Goal: Check status: Check status

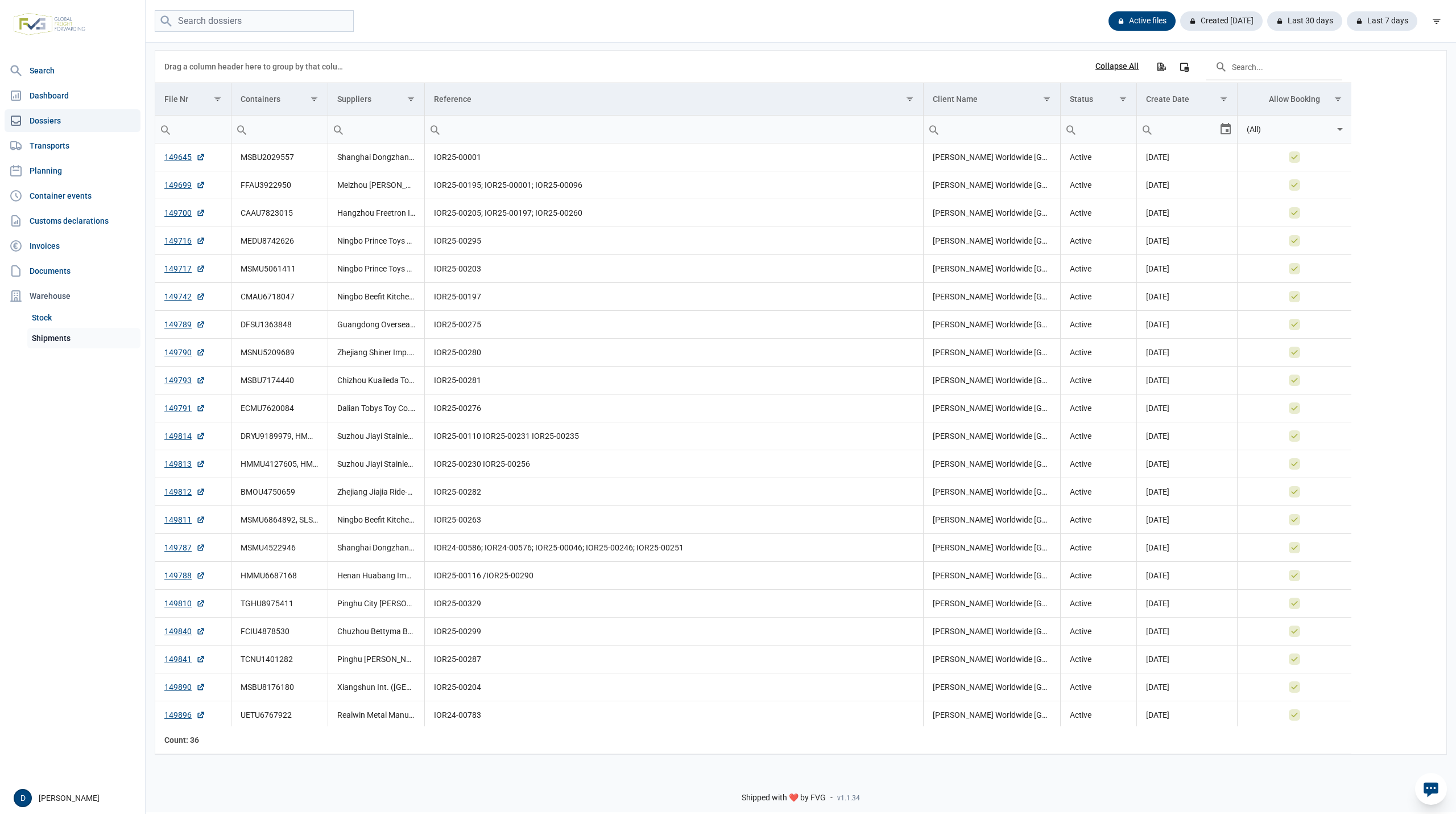
click at [62, 337] on link "Shipments" at bounding box center [83, 338] width 113 height 20
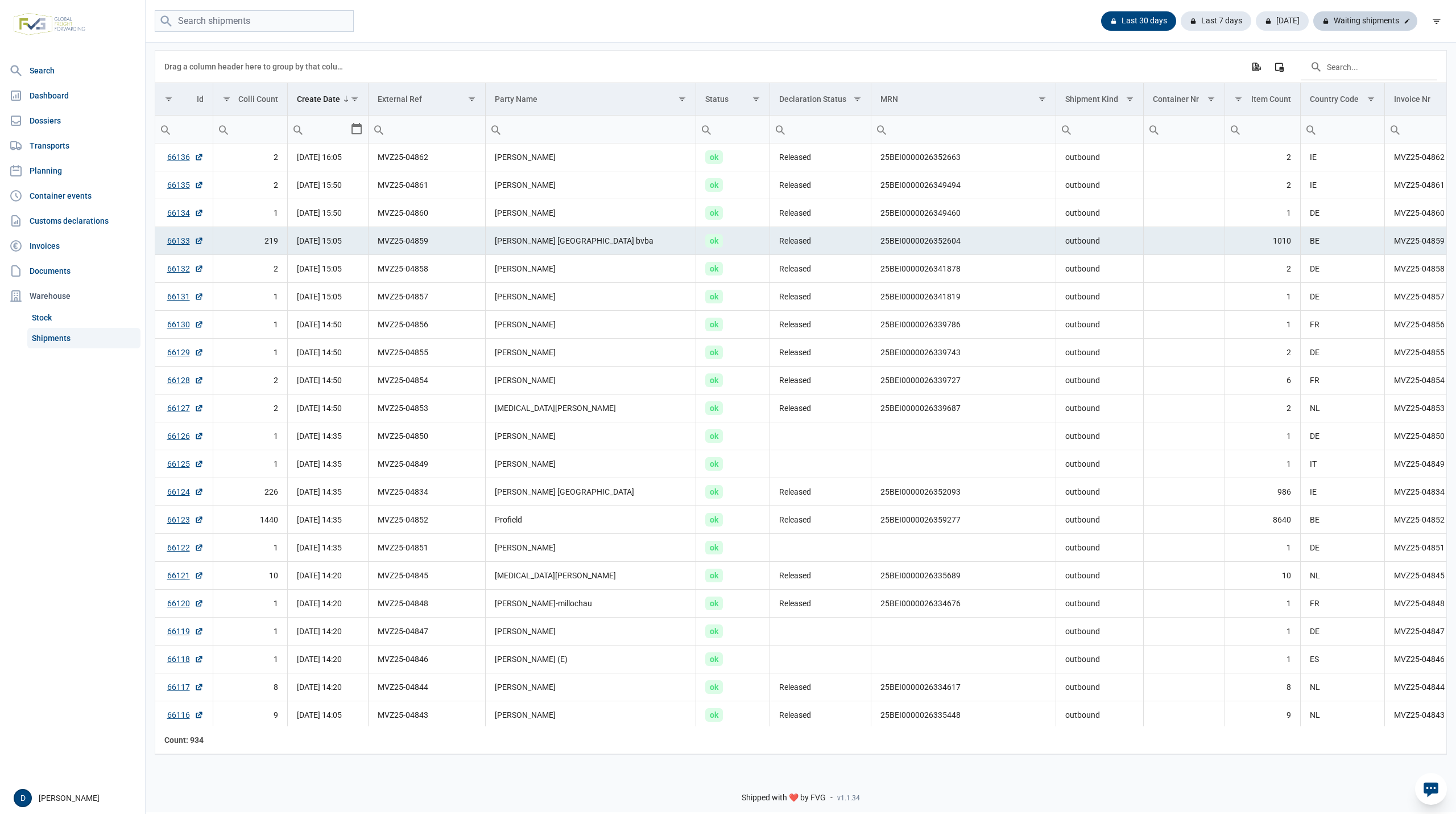
click at [1355, 17] on div "Waiting shipments" at bounding box center [1365, 21] width 104 height 20
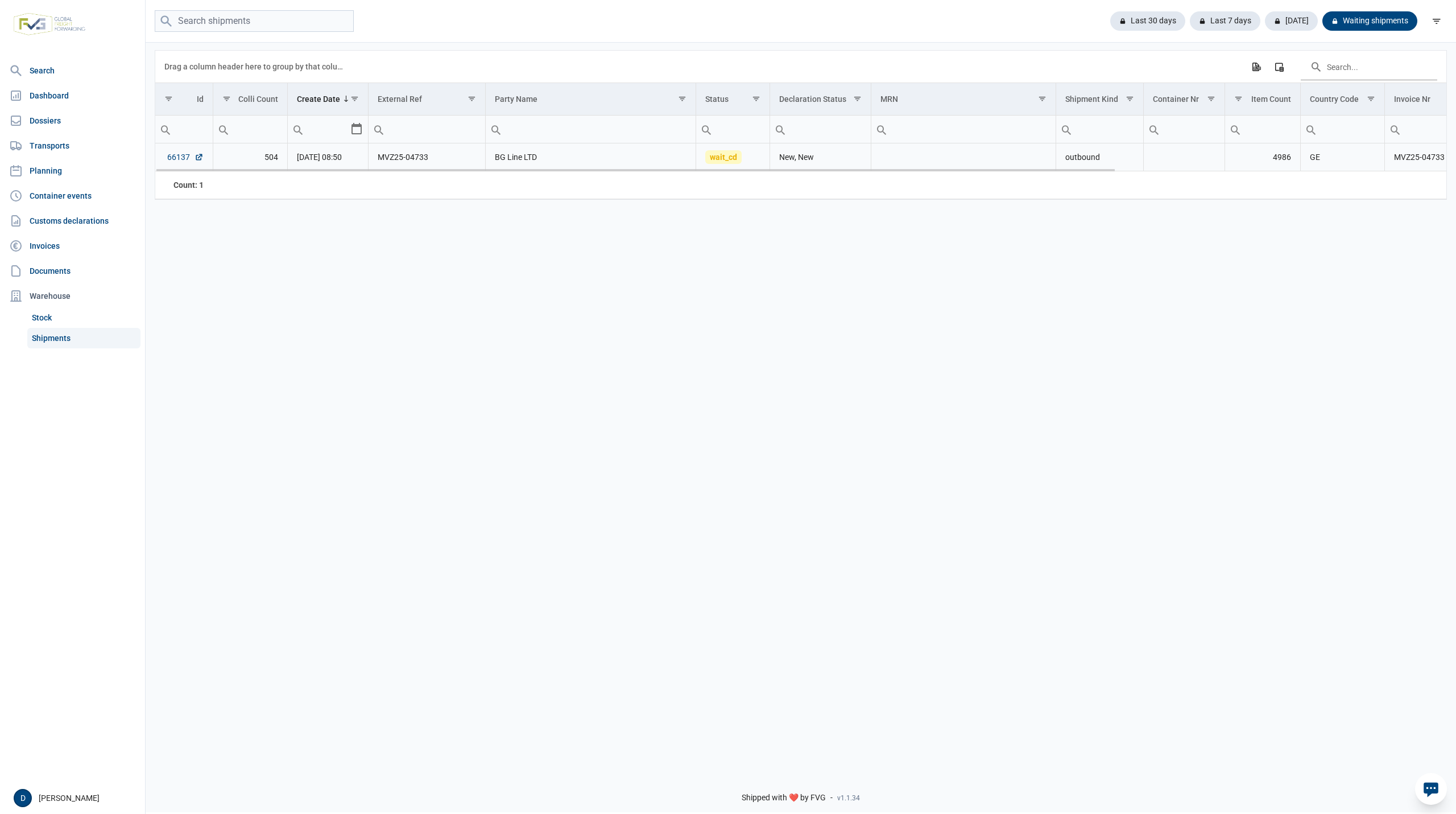
click at [178, 158] on link "66137" at bounding box center [186, 157] width 36 height 12
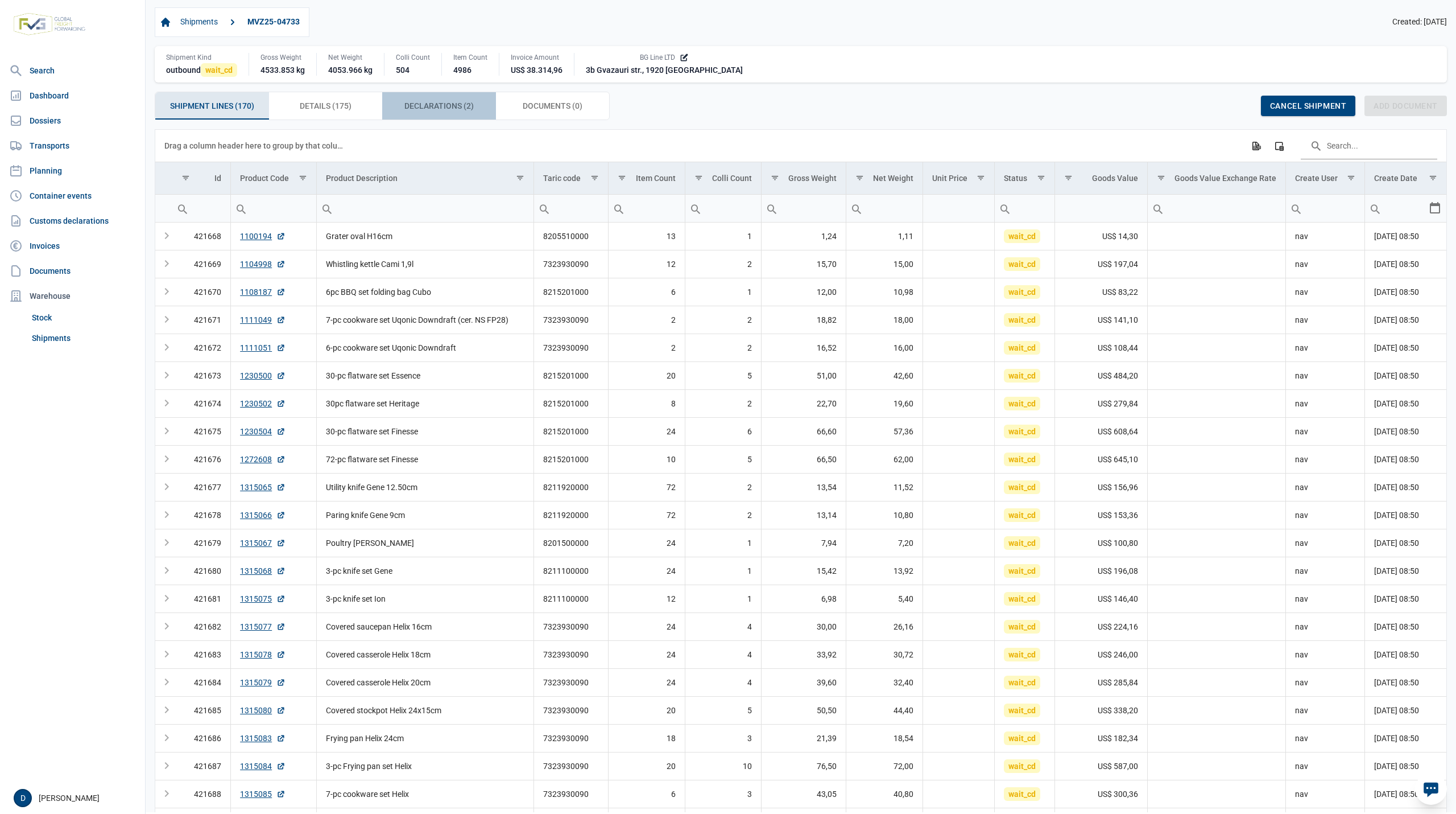
click at [403, 109] on div "Declarations (2) Declarations (2)" at bounding box center [439, 106] width 114 height 27
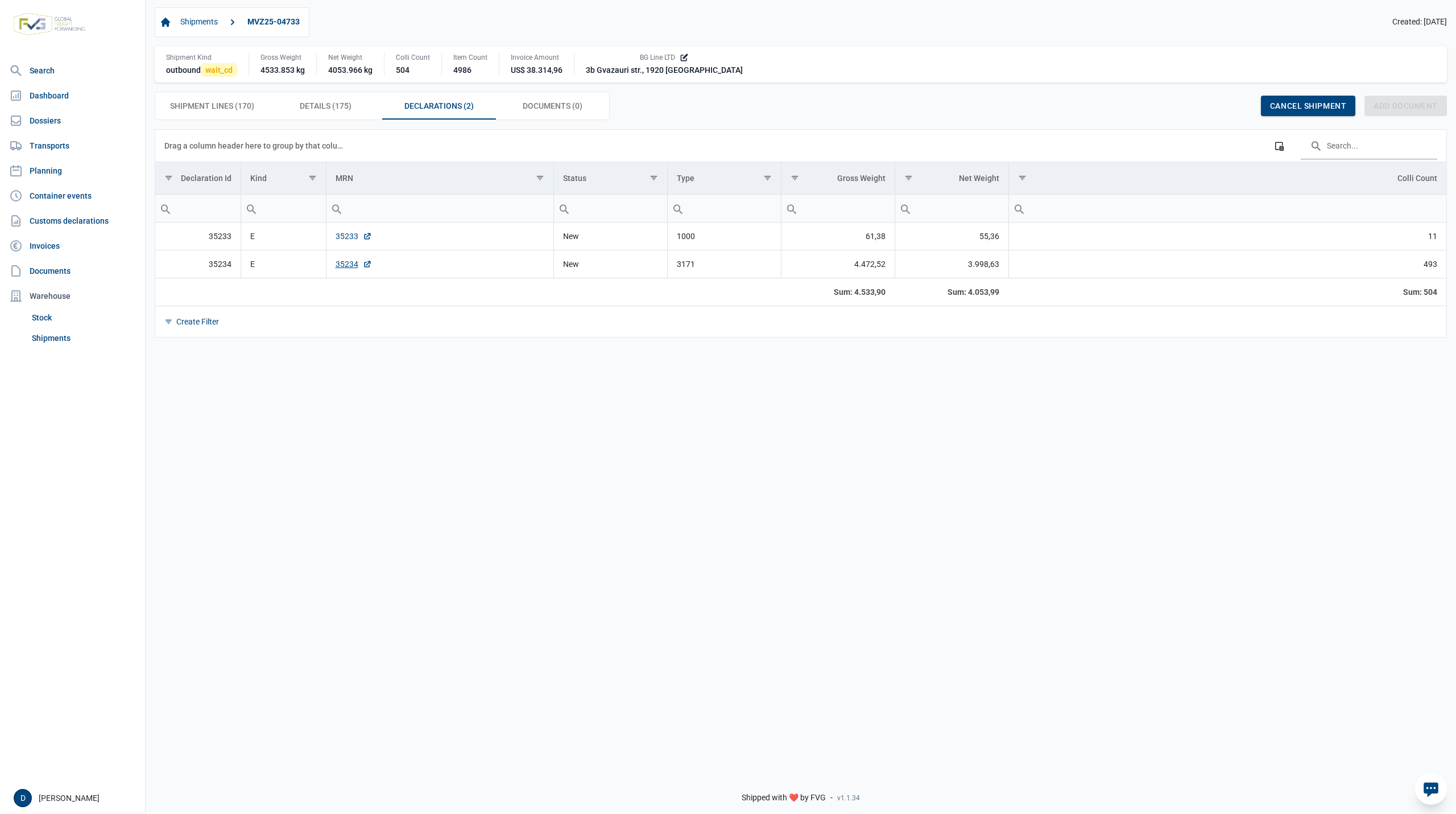
click at [344, 240] on link "35233" at bounding box center [354, 236] width 36 height 12
click at [344, 267] on link "35234" at bounding box center [354, 265] width 36 height 12
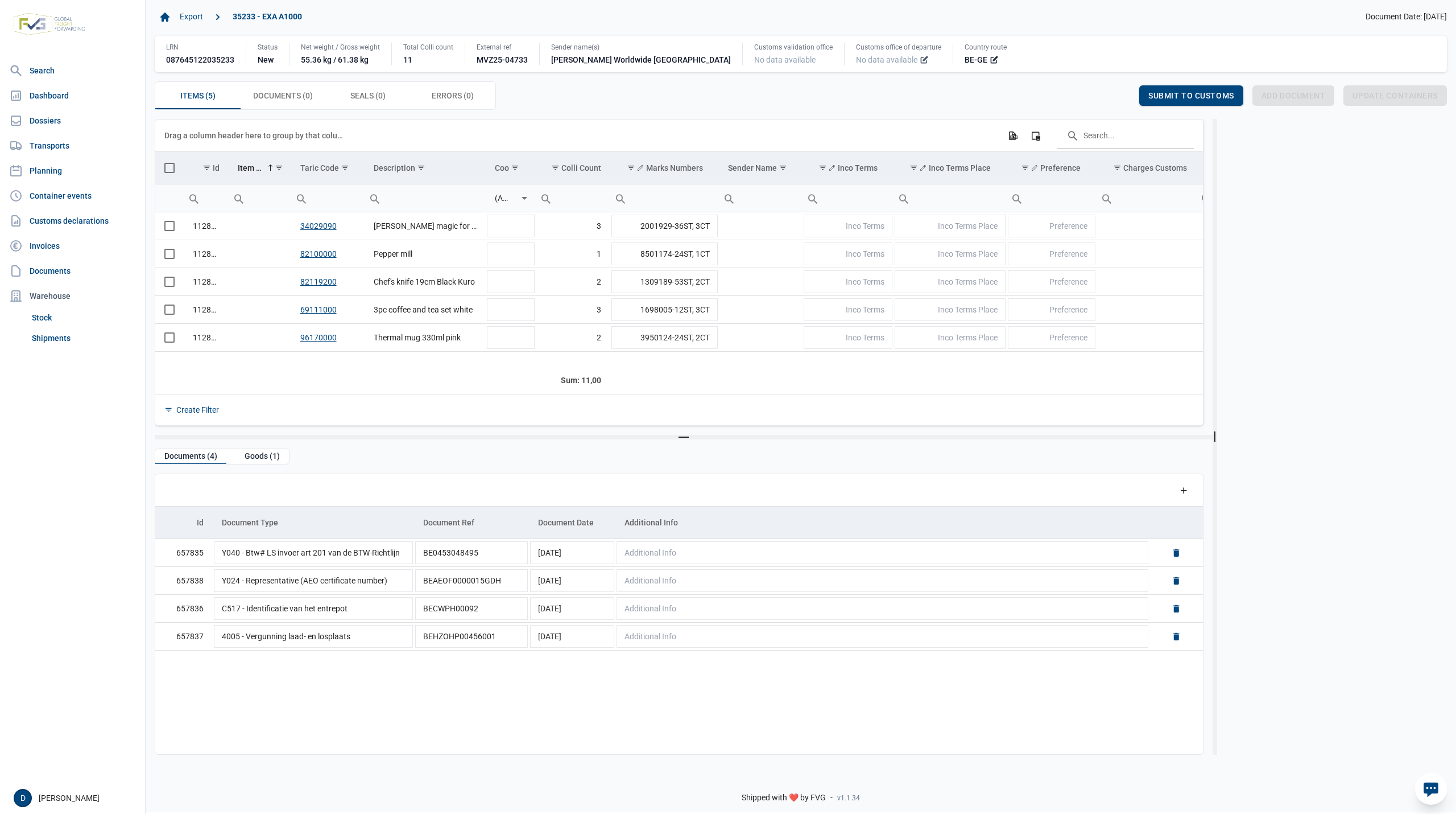
click at [920, 63] on icon at bounding box center [924, 60] width 9 height 9
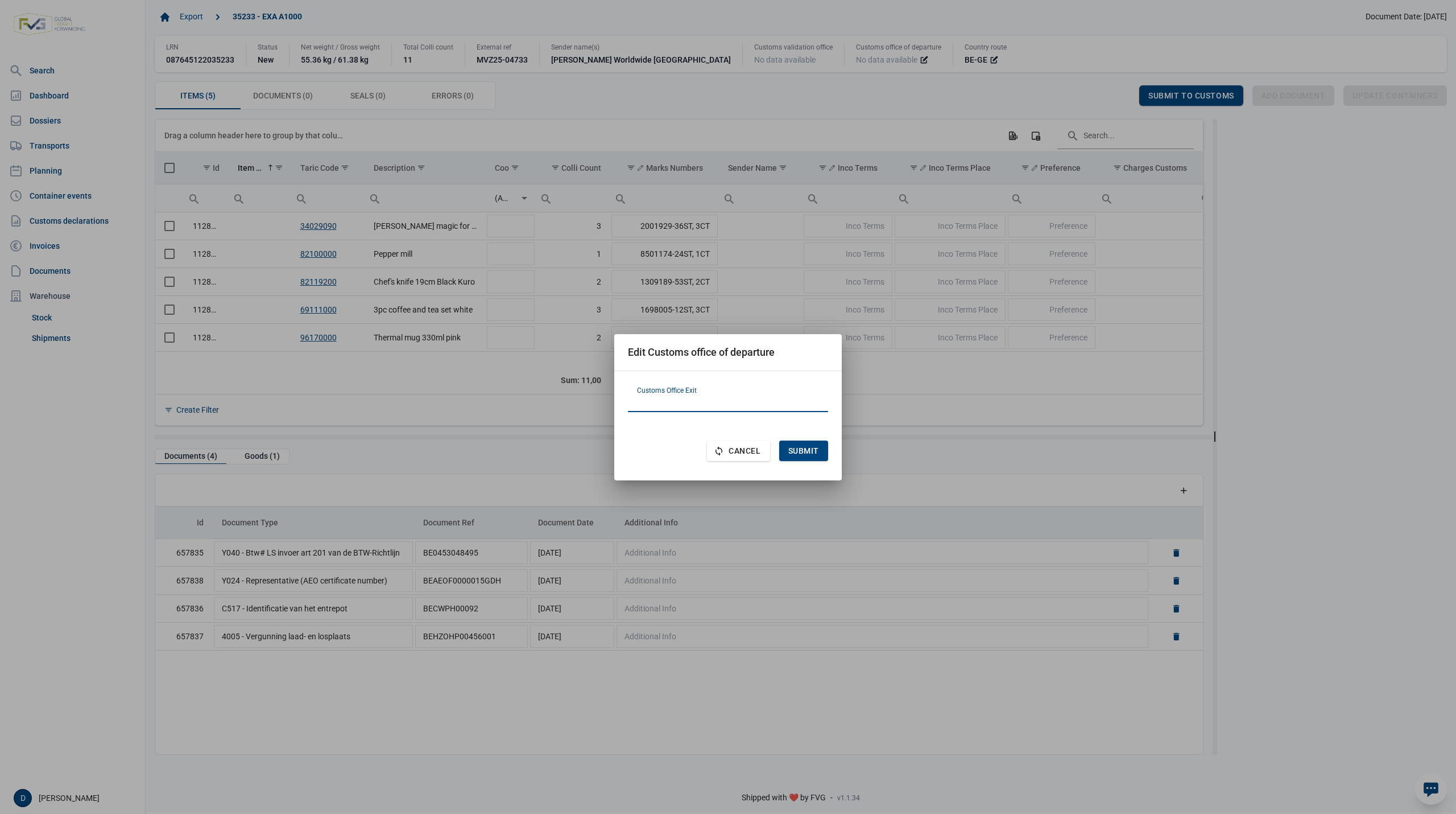
paste input "HR-070319"
click at [653, 404] on input "HR-070319" at bounding box center [728, 398] width 200 height 27
type input "HR070319"
drag, startPoint x: 690, startPoint y: 397, endPoint x: 586, endPoint y: 399, distance: 104.0
click at [586, 399] on div "Edit Customs office of departure HR070319 Customs Office Exit Cancel Submit" at bounding box center [728, 407] width 1456 height 814
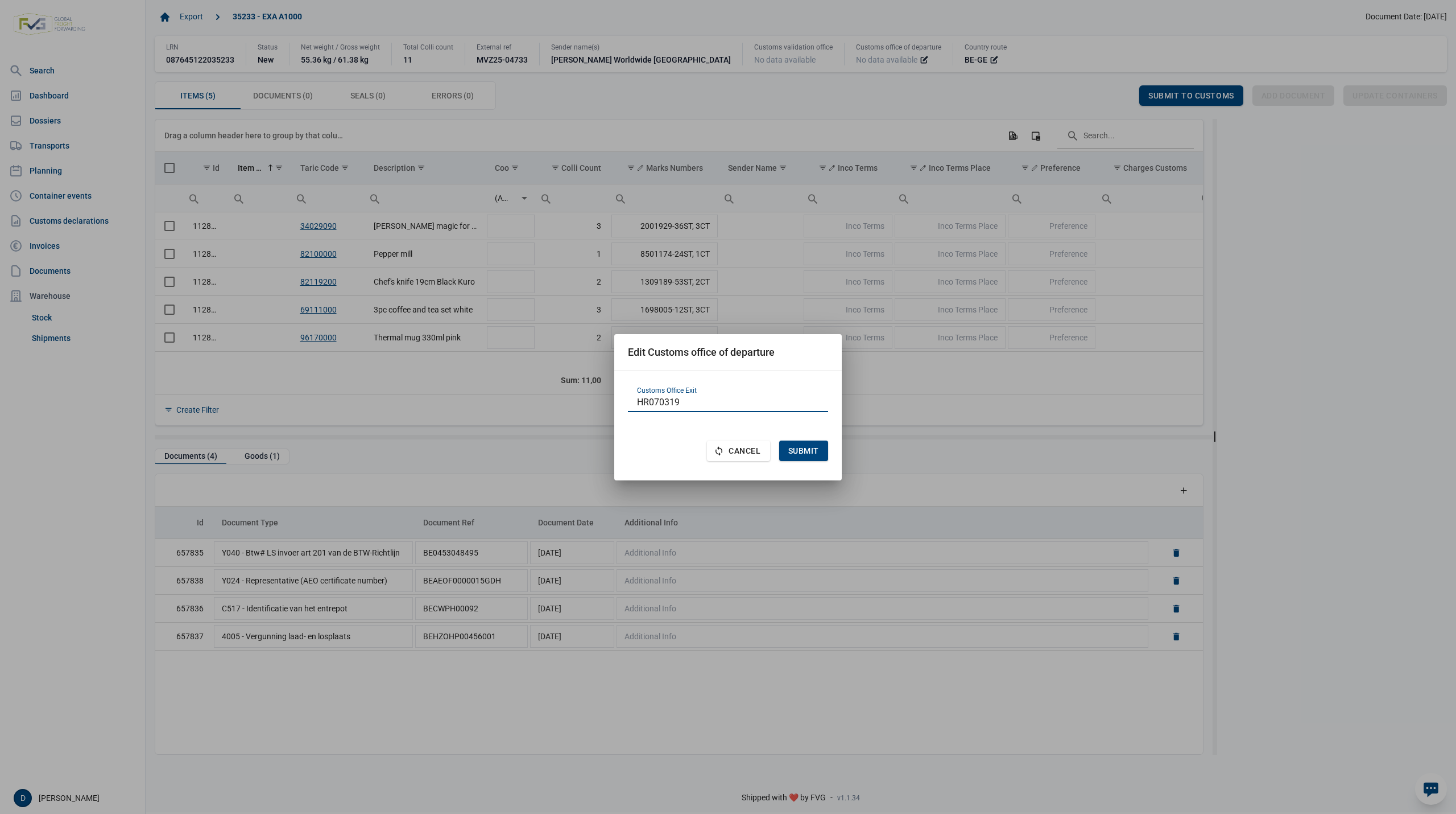
drag, startPoint x: 682, startPoint y: 402, endPoint x: 626, endPoint y: 402, distance: 56.0
click at [626, 402] on div "HR070319 Customs Office Exit Cancel Submit" at bounding box center [728, 426] width 227 height 109
click at [795, 447] on span "Submit" at bounding box center [803, 450] width 31 height 9
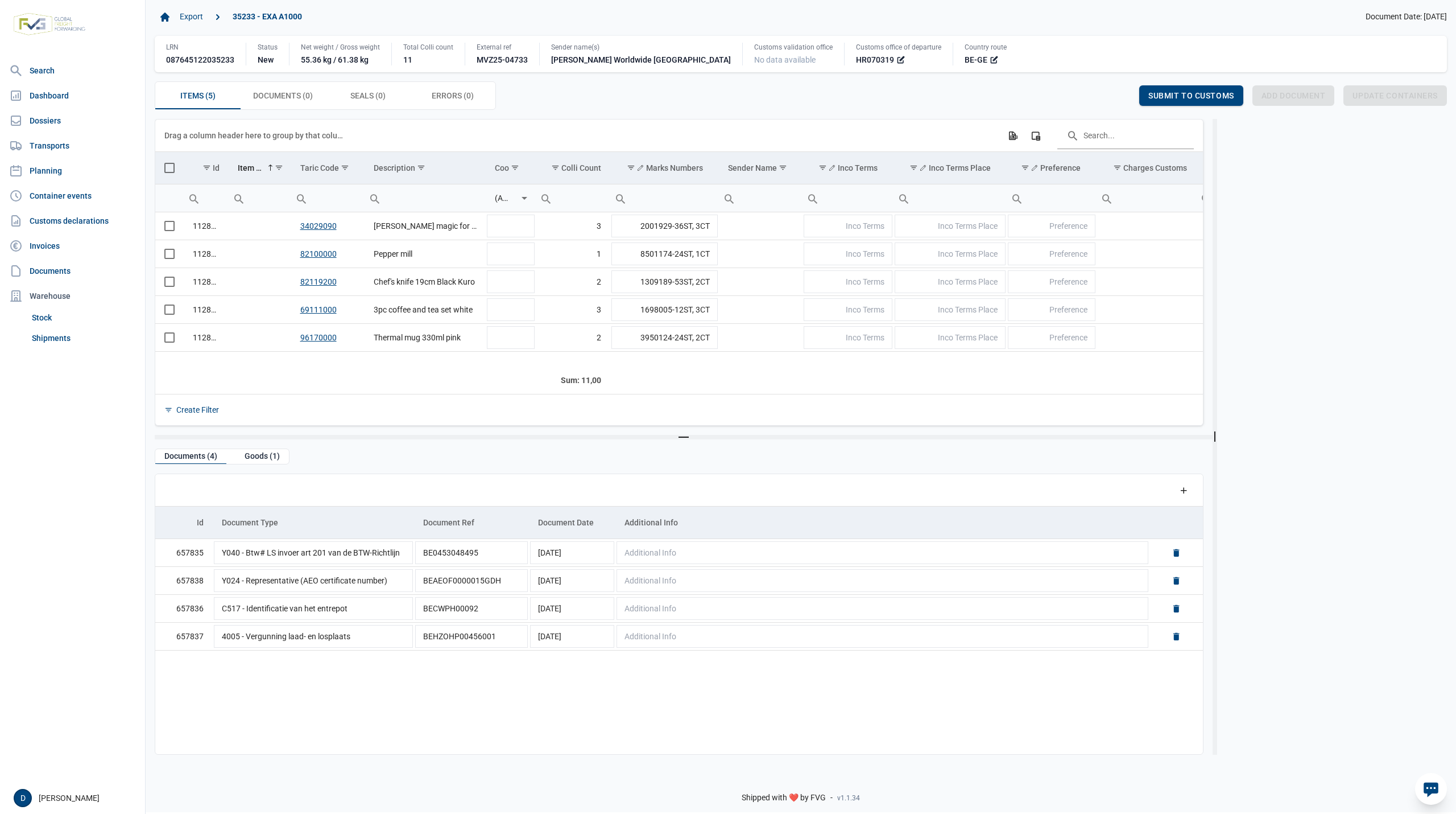
click at [171, 167] on span "Select all" at bounding box center [170, 168] width 10 height 10
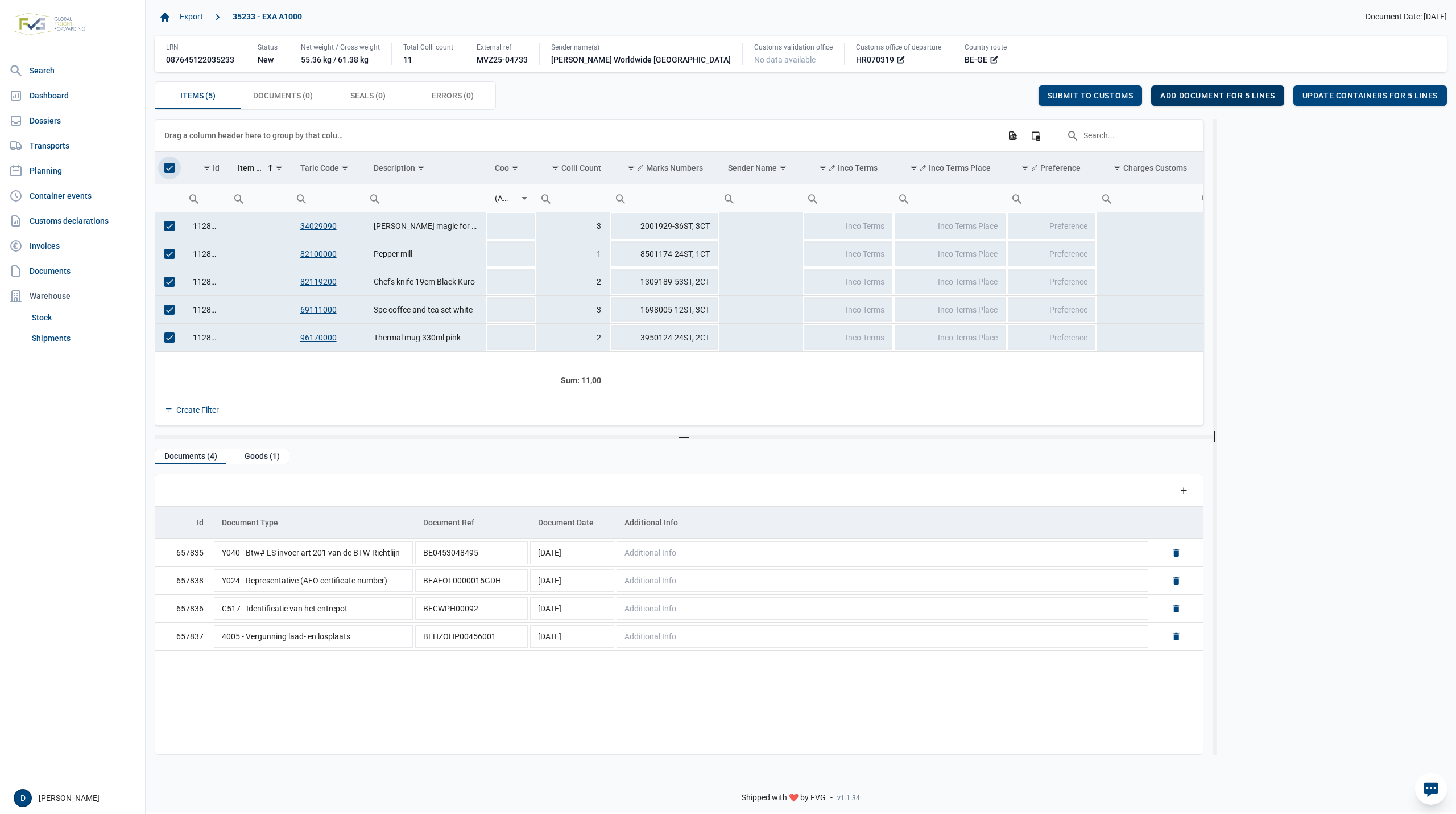
click at [1213, 93] on span "Add document for 5 lines" at bounding box center [1217, 95] width 114 height 9
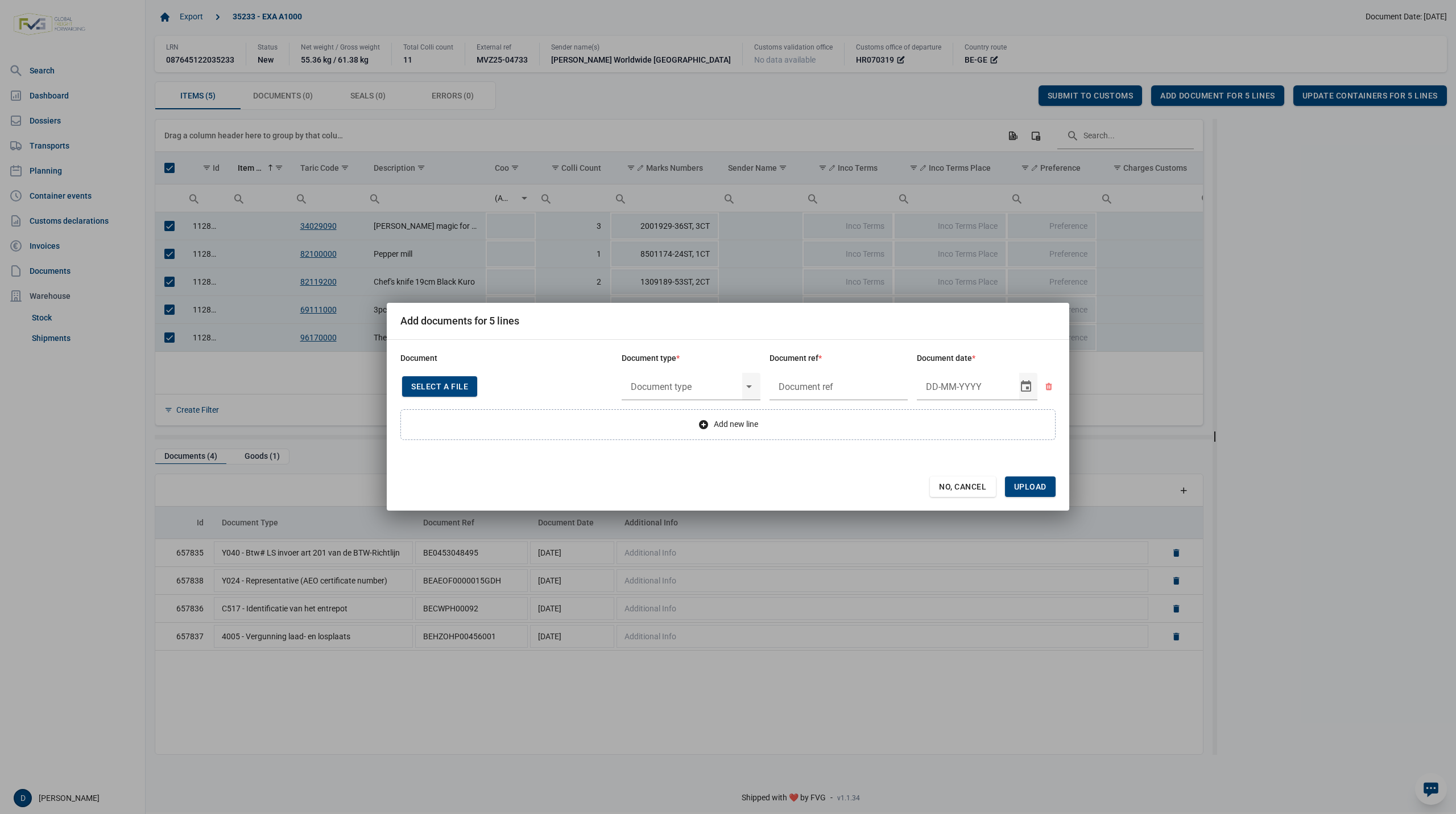
click at [441, 386] on span "Select a file" at bounding box center [440, 386] width 57 height 9
type input "Invoice VFA25-04881"
click at [720, 388] on input "text" at bounding box center [682, 386] width 121 height 30
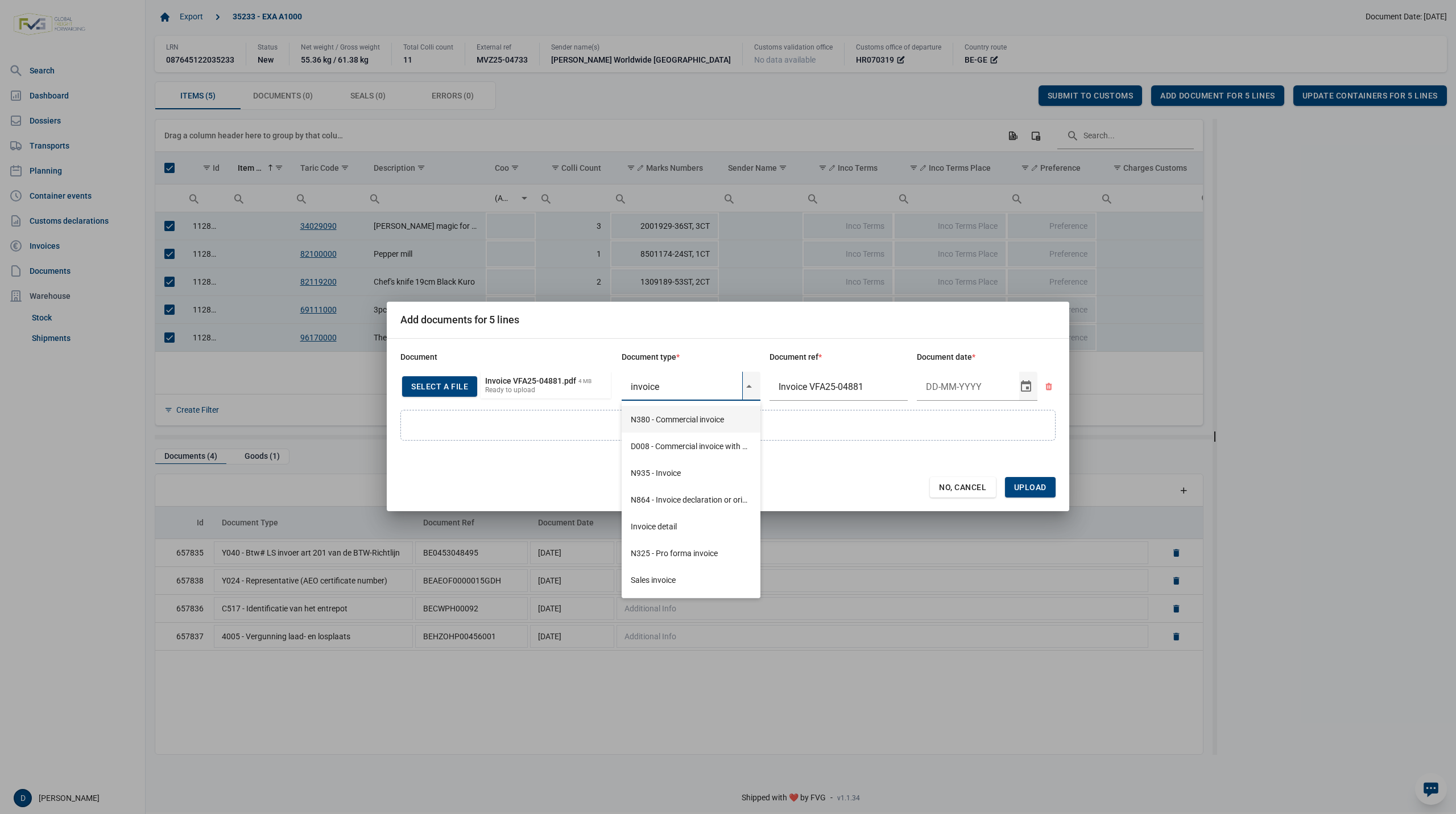
click at [694, 415] on div "N380 - Commercial invoice" at bounding box center [691, 419] width 139 height 27
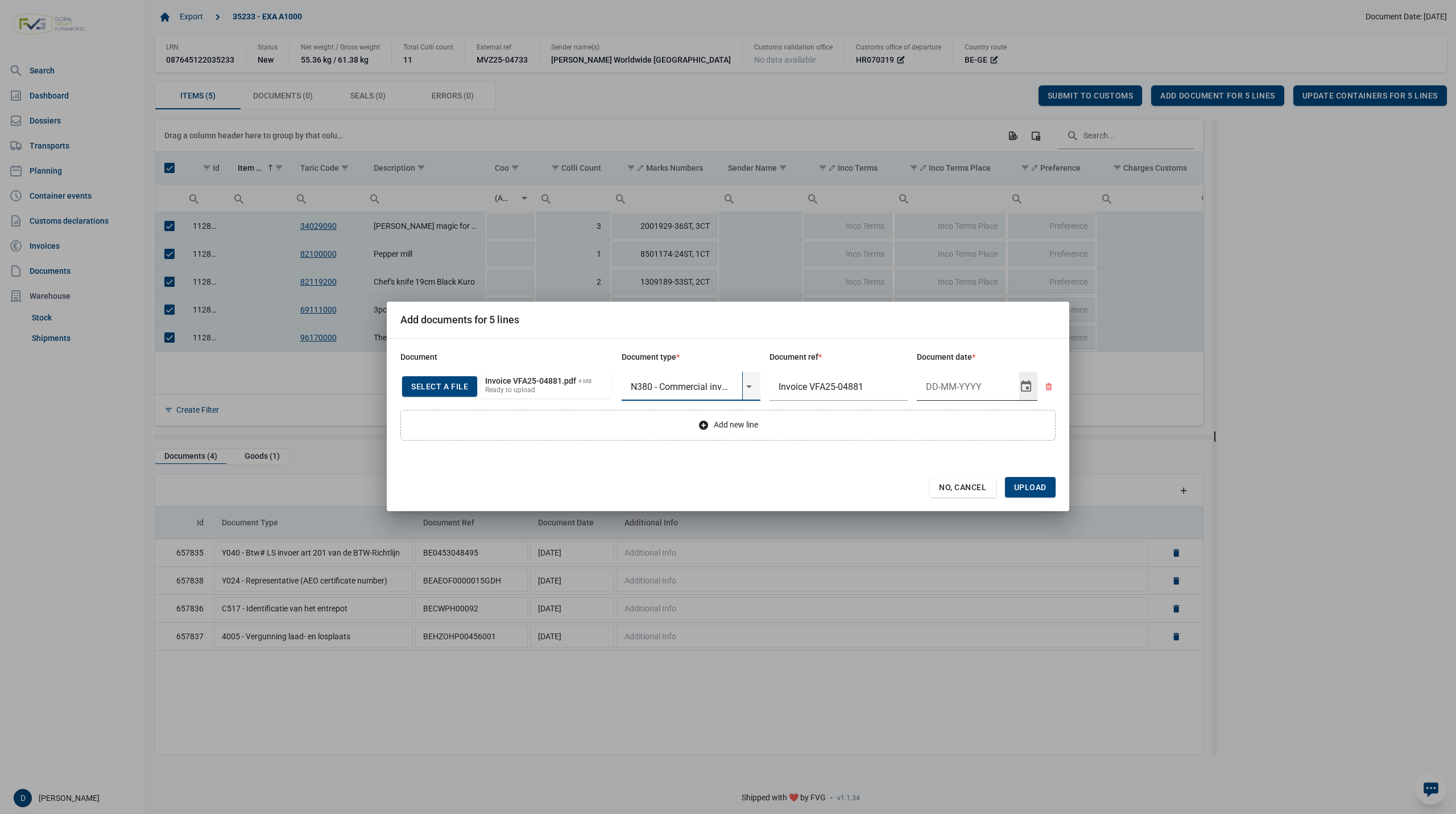
type input "N380 - Commercial invoice"
click at [940, 386] on input "Document date" at bounding box center [968, 386] width 103 height 30
type input "4-9-2025"
click at [1029, 492] on span "Upload" at bounding box center [1030, 487] width 33 height 9
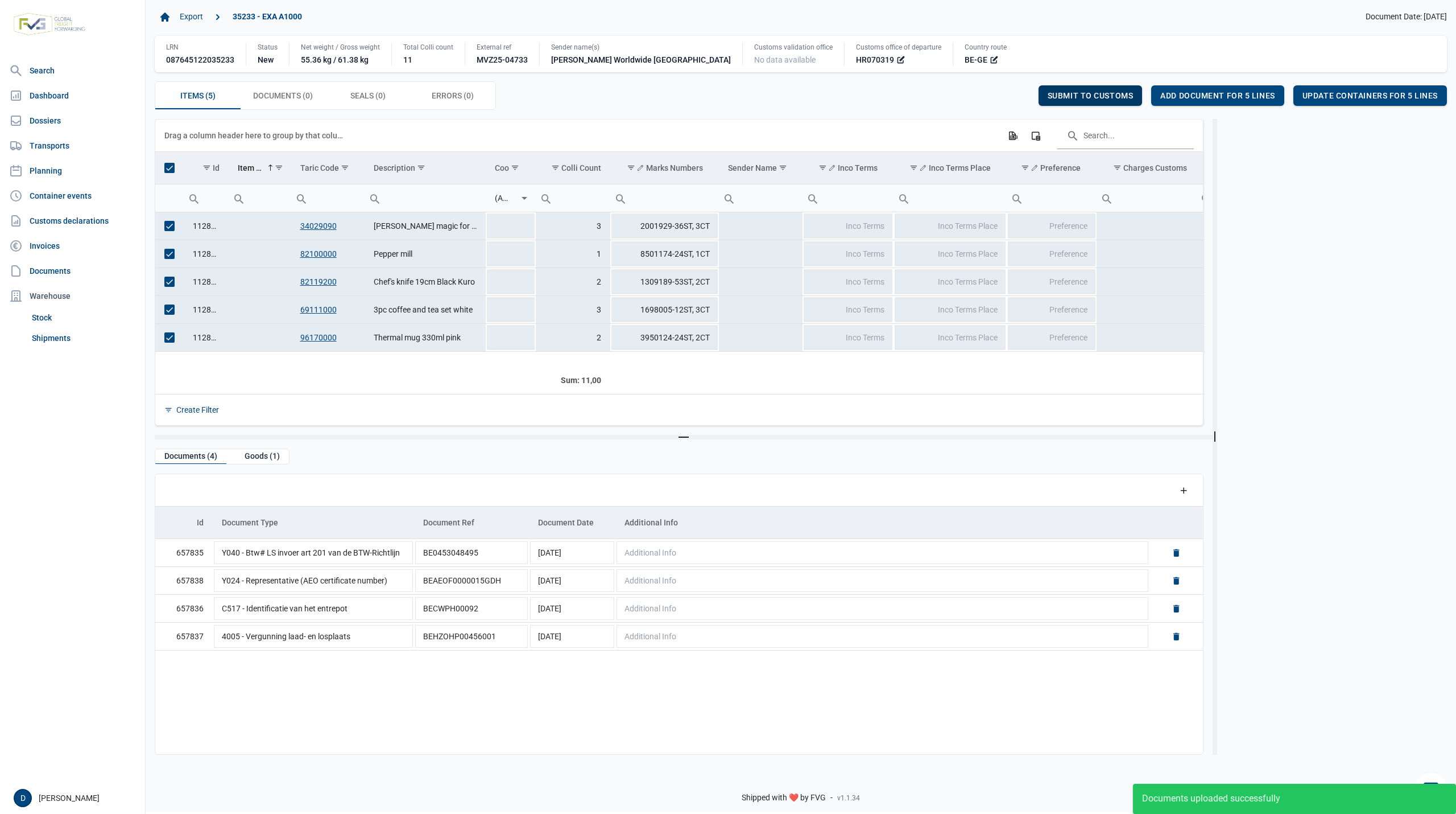
click at [1071, 91] on div "Submit to customs" at bounding box center [1090, 95] width 104 height 20
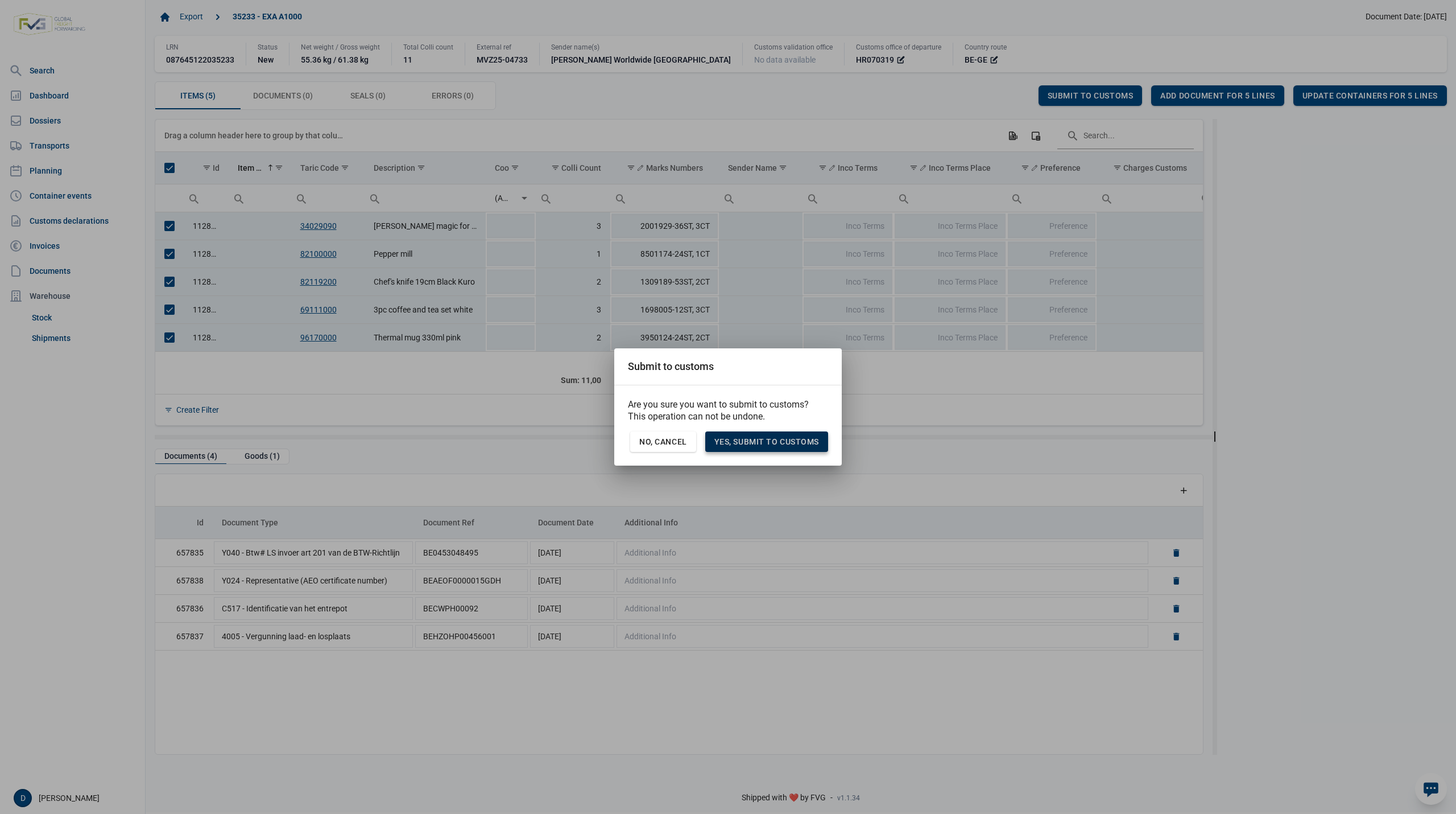
click at [771, 439] on span "Yes, Submit to customs" at bounding box center [767, 442] width 105 height 9
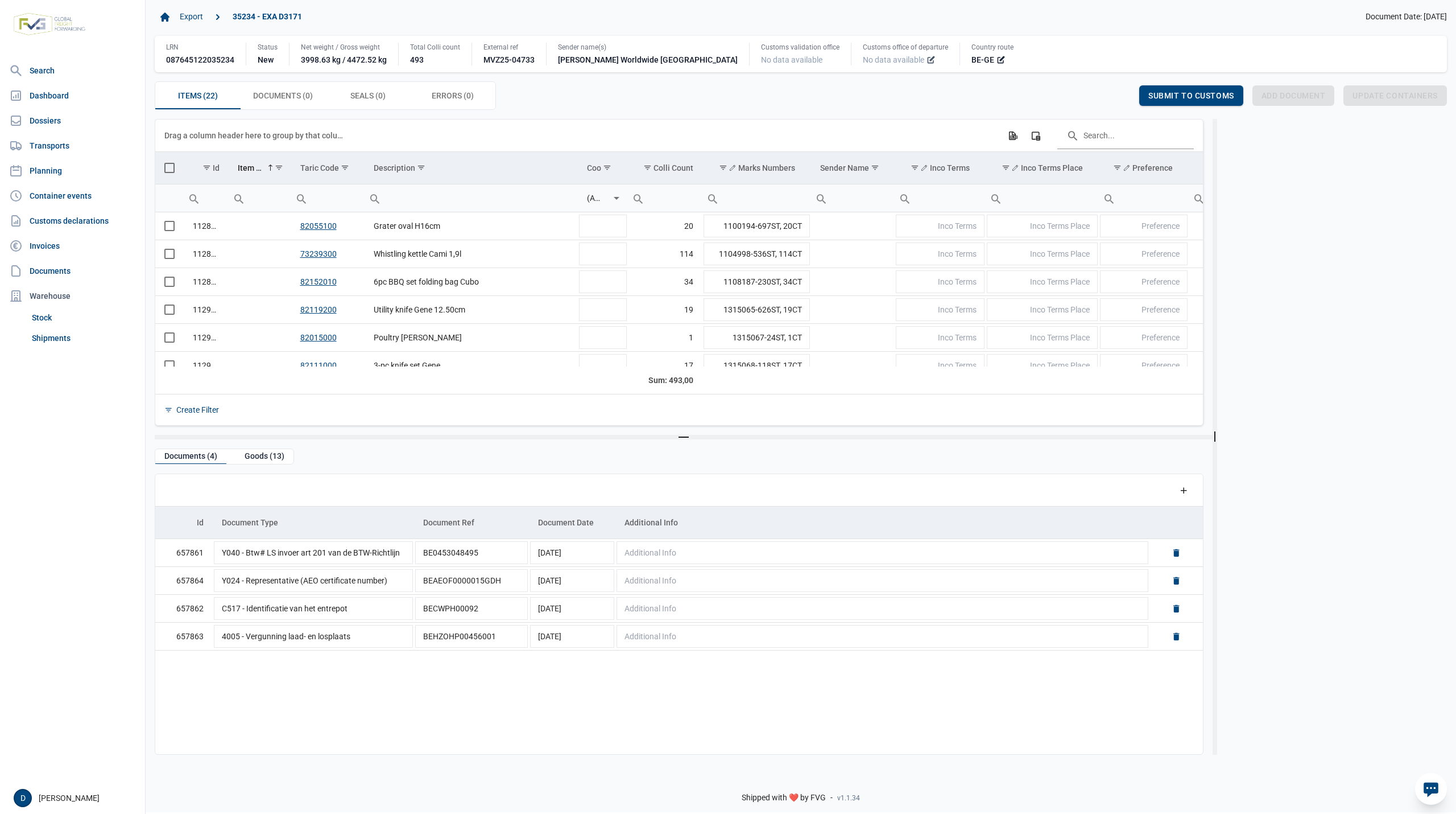
click at [926, 61] on icon at bounding box center [931, 60] width 9 height 9
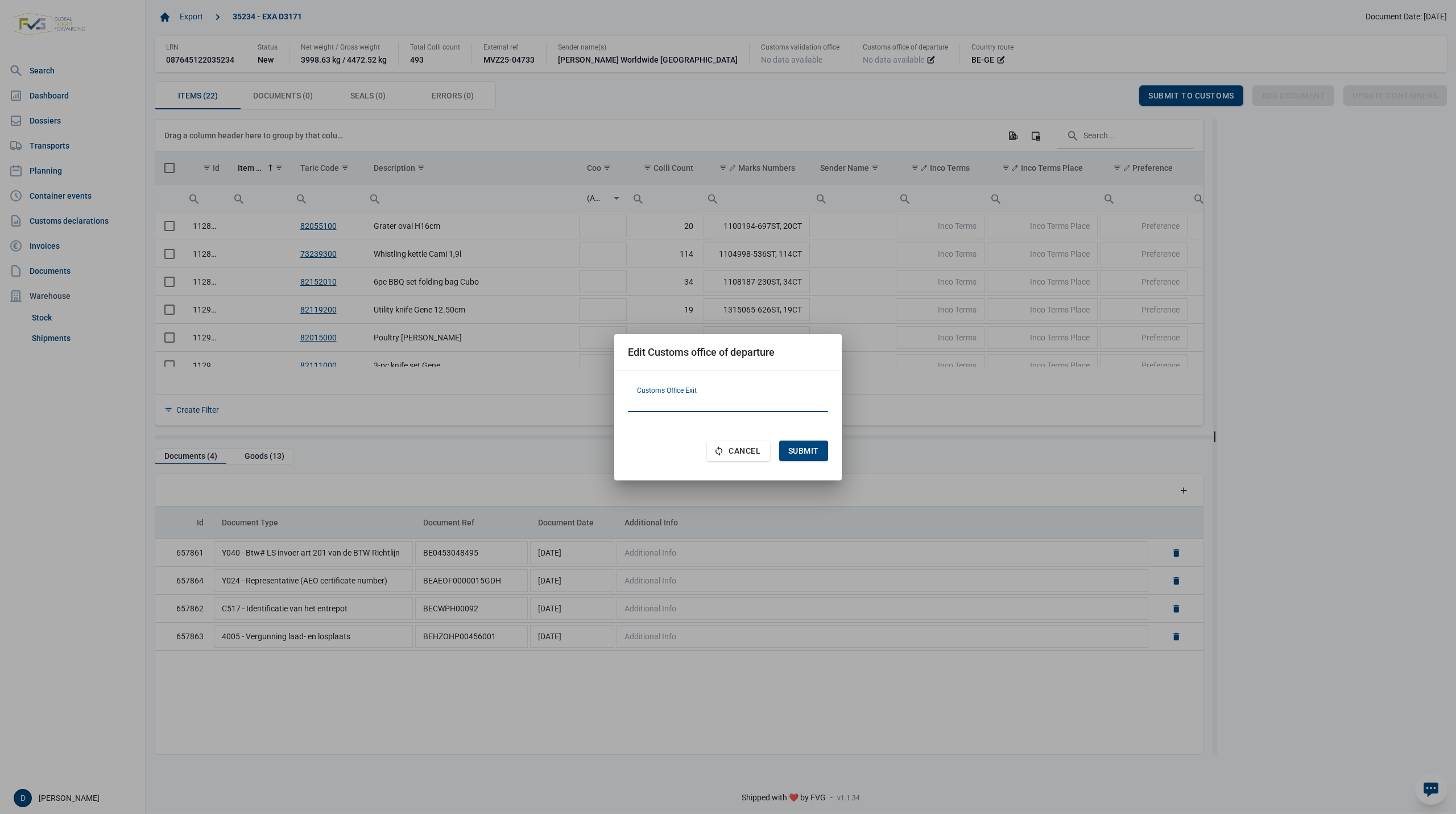
paste input "HR070319"
type input "HR070319"
click at [803, 443] on div "Submit" at bounding box center [803, 450] width 49 height 20
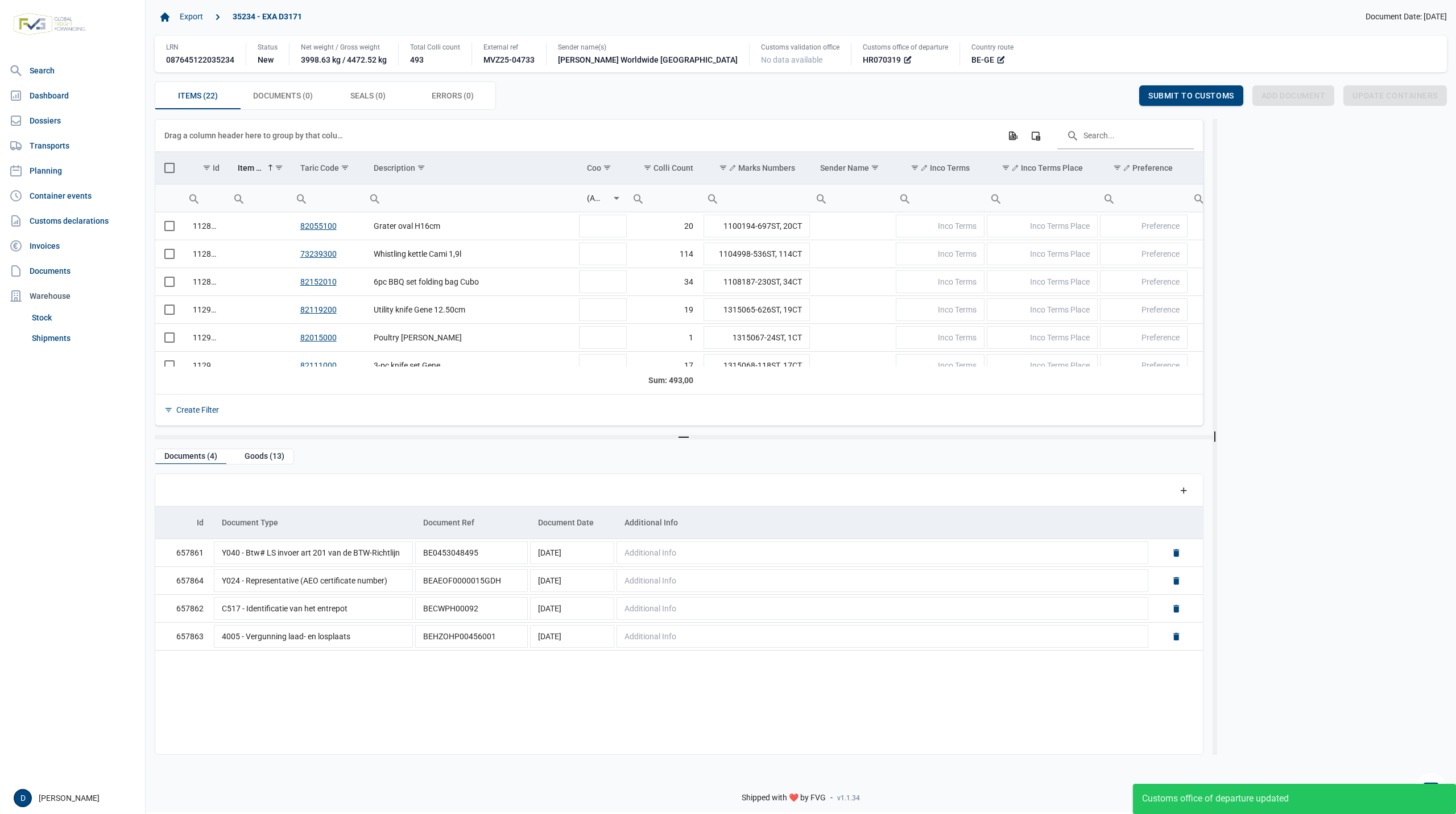
click at [169, 171] on span "Select all" at bounding box center [170, 168] width 10 height 10
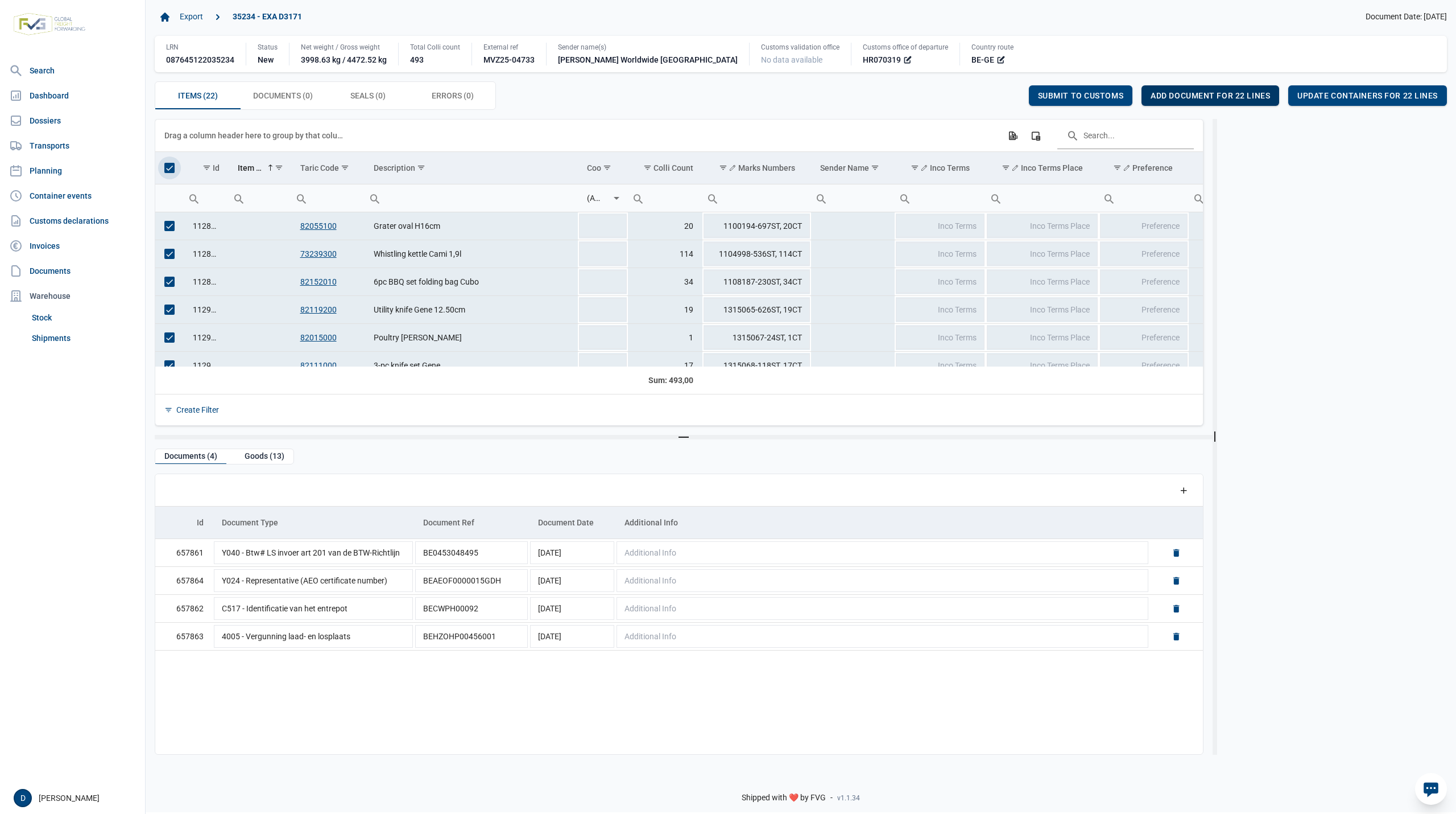
click at [1242, 93] on span "Add document for 22 lines" at bounding box center [1211, 95] width 119 height 9
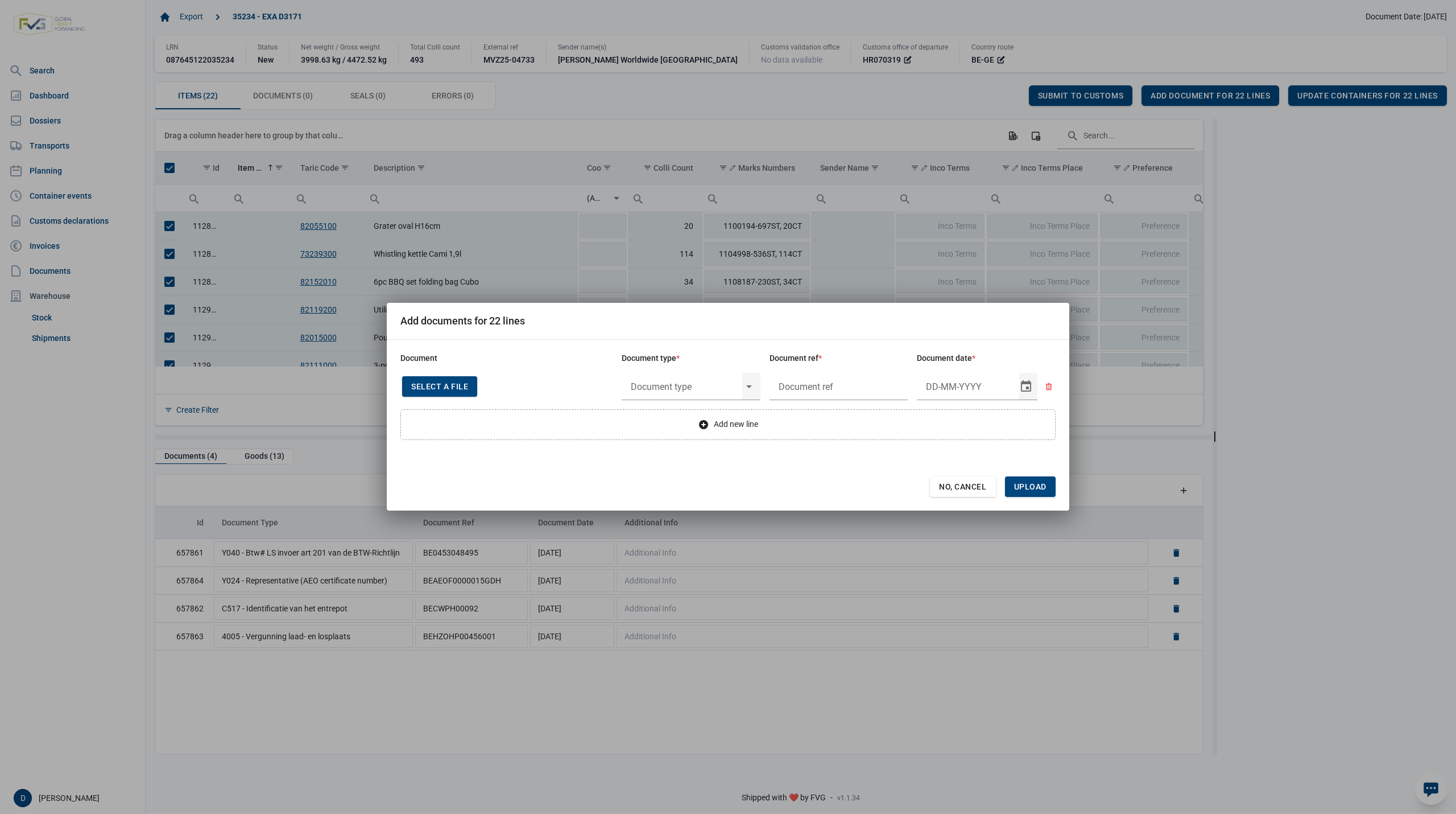
click at [453, 388] on span "Select a file" at bounding box center [440, 386] width 57 height 9
type input "Invoice VFA25-04881"
click at [685, 386] on input "text" at bounding box center [682, 386] width 121 height 30
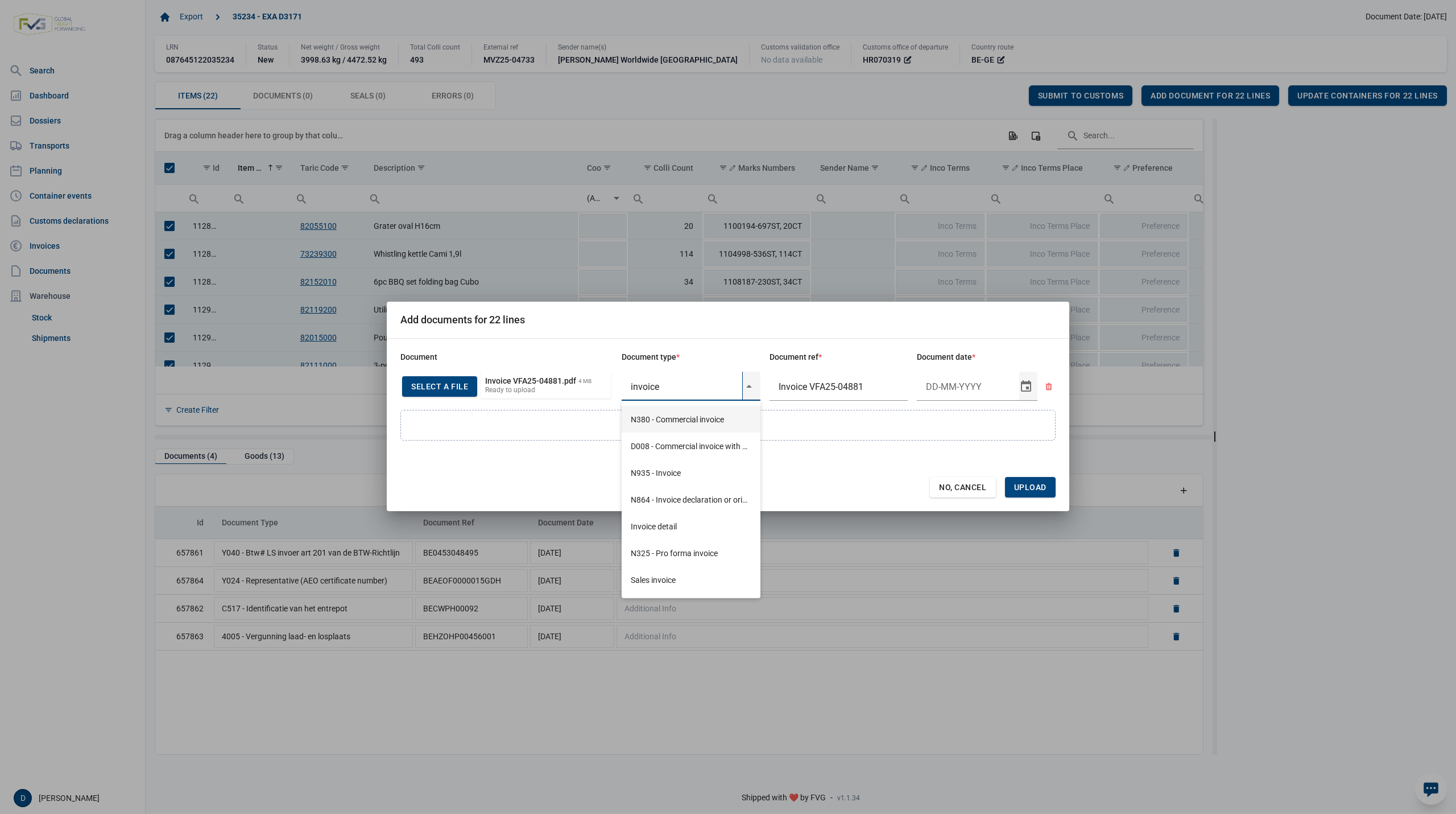
click at [667, 419] on div "N380 - Commercial invoice" at bounding box center [691, 419] width 139 height 27
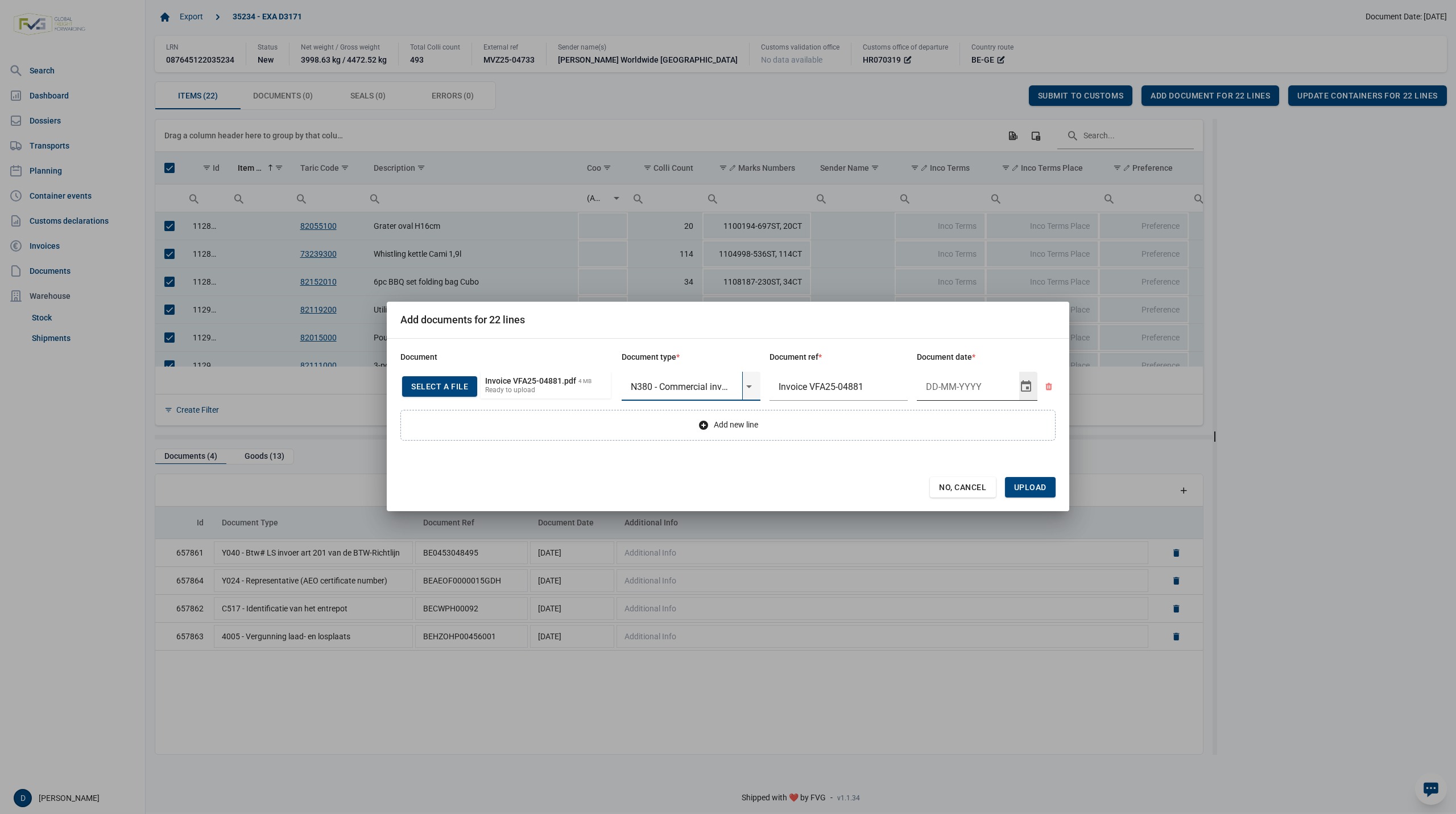
type input "N380 - Commercial invoice"
click at [964, 392] on input "Document date" at bounding box center [968, 386] width 103 height 30
type input "4-9-2025"
click at [1023, 486] on span "Upload" at bounding box center [1030, 487] width 33 height 9
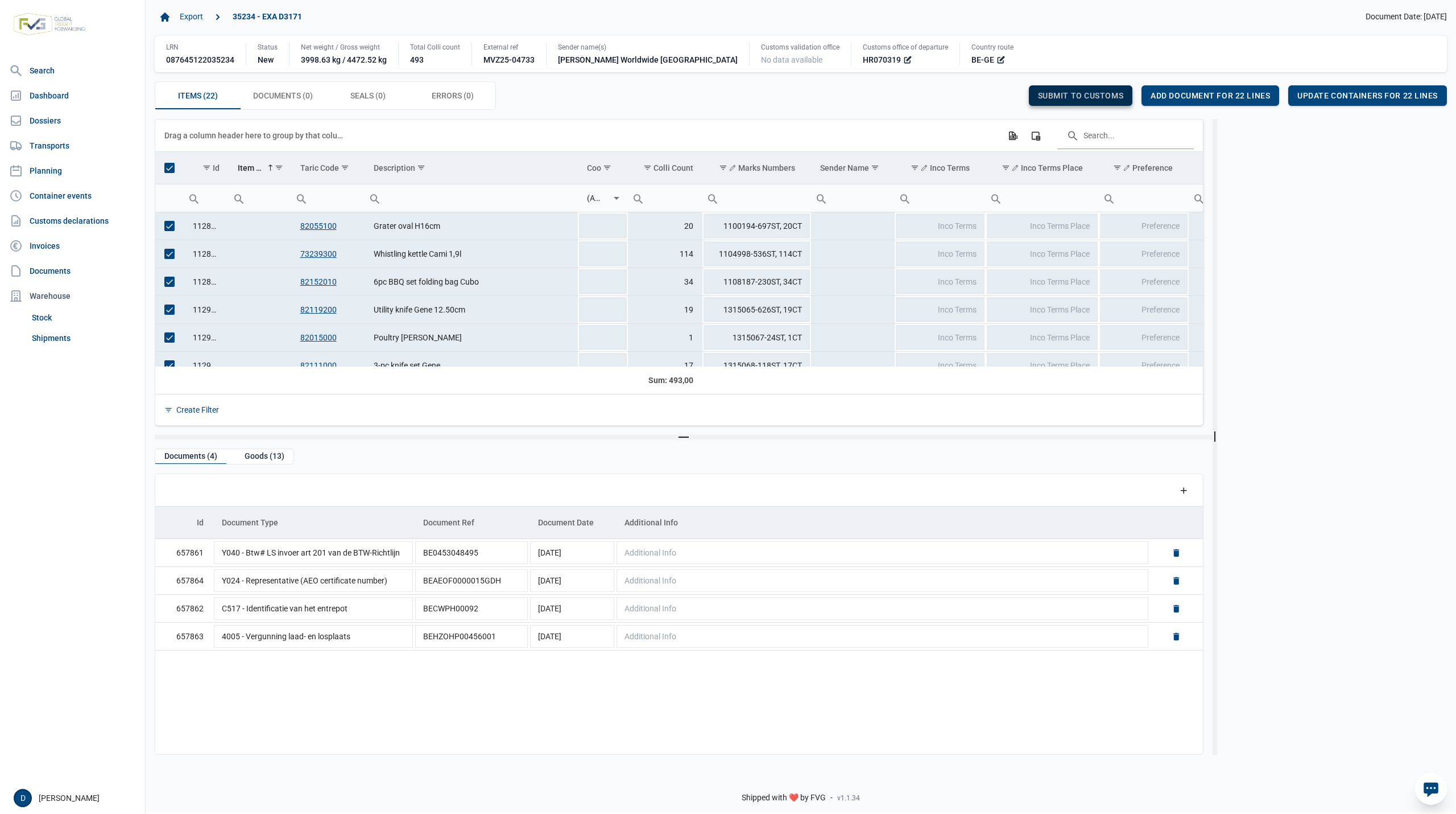
click at [1072, 94] on span "Submit to customs" at bounding box center [1081, 95] width 86 height 9
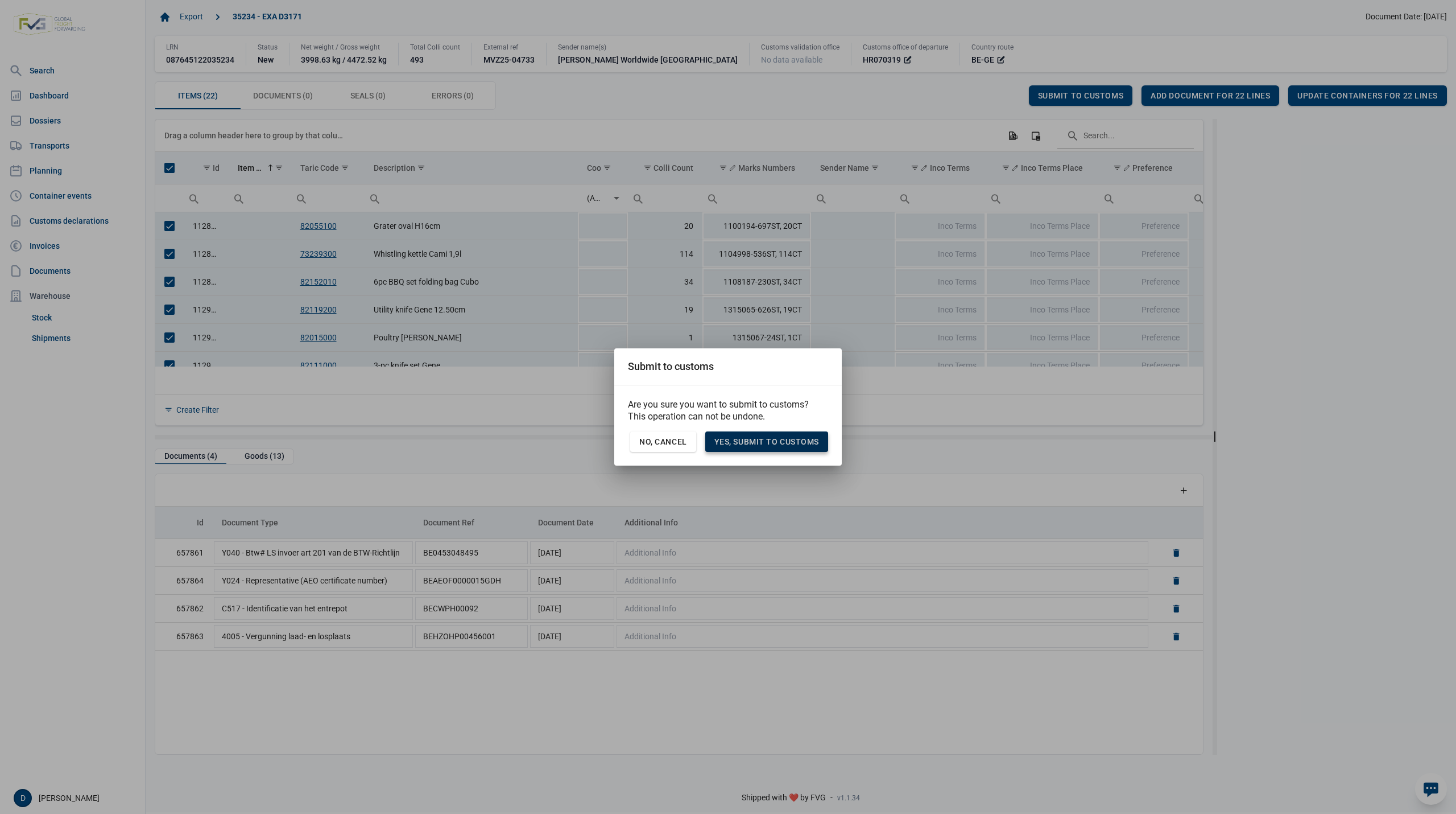
click at [799, 444] on span "Yes, Submit to customs" at bounding box center [767, 442] width 105 height 9
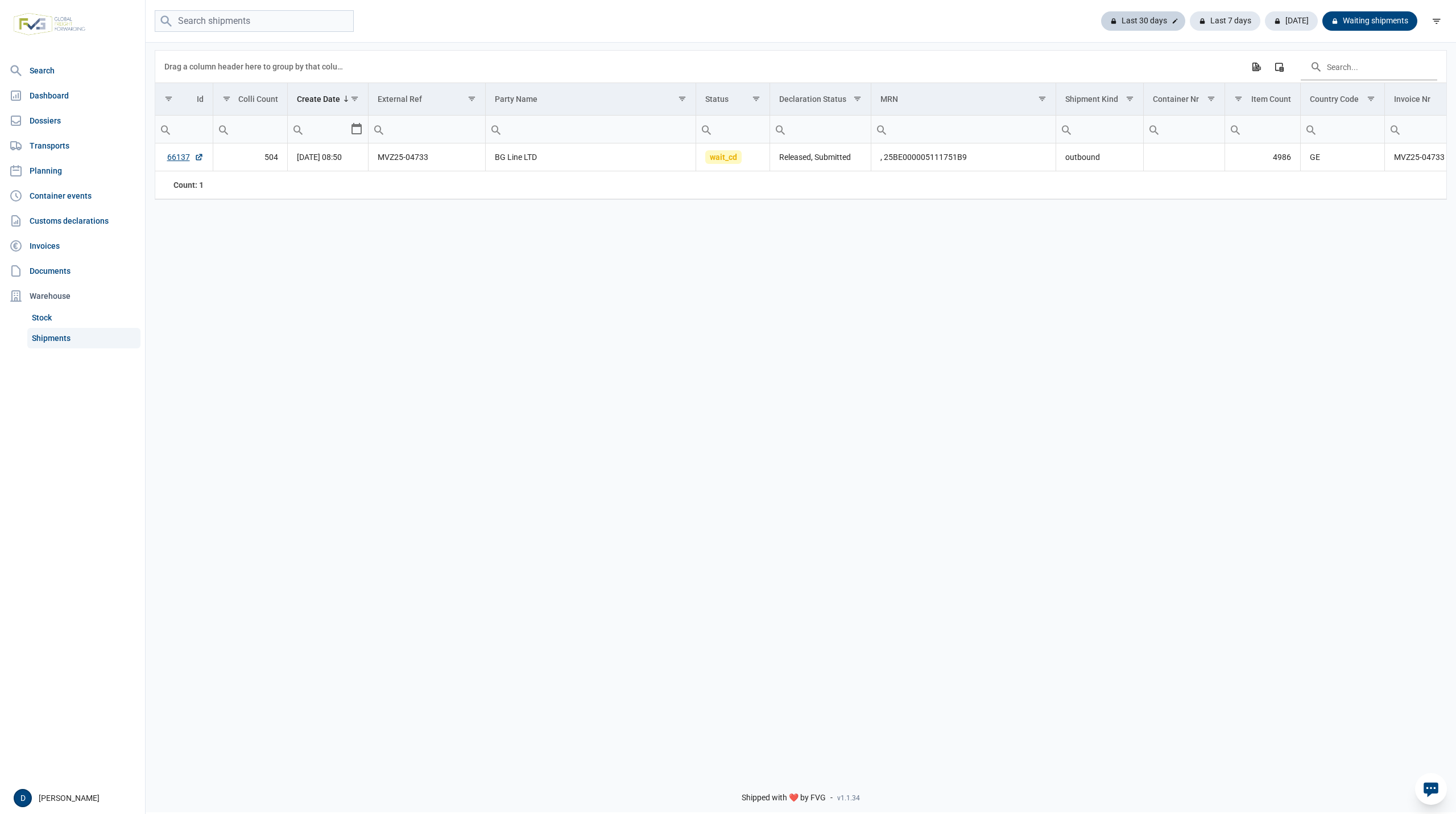
click at [1160, 18] on div "Last 30 days" at bounding box center [1144, 21] width 84 height 20
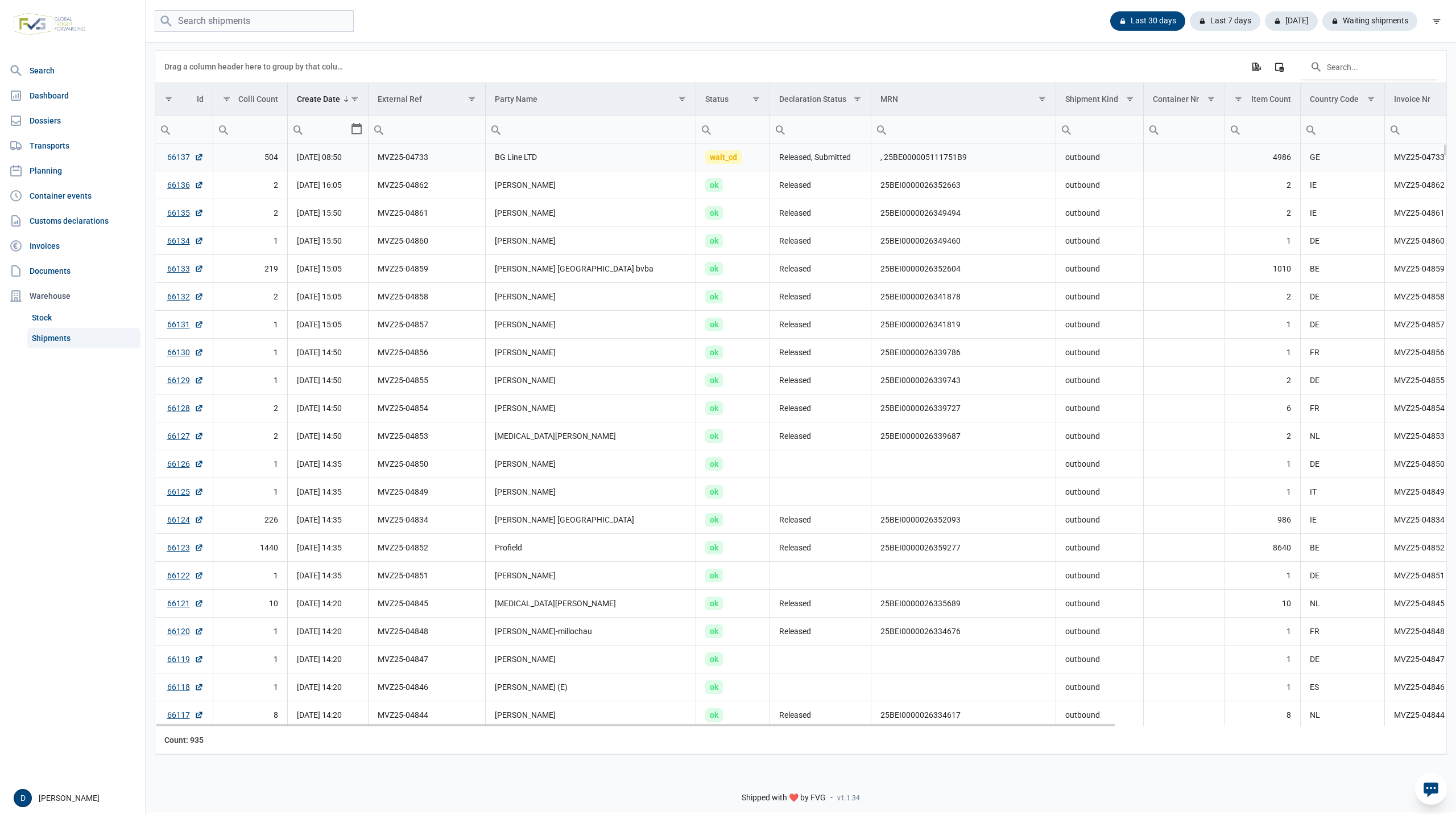
click at [178, 160] on link "66137" at bounding box center [186, 157] width 36 height 12
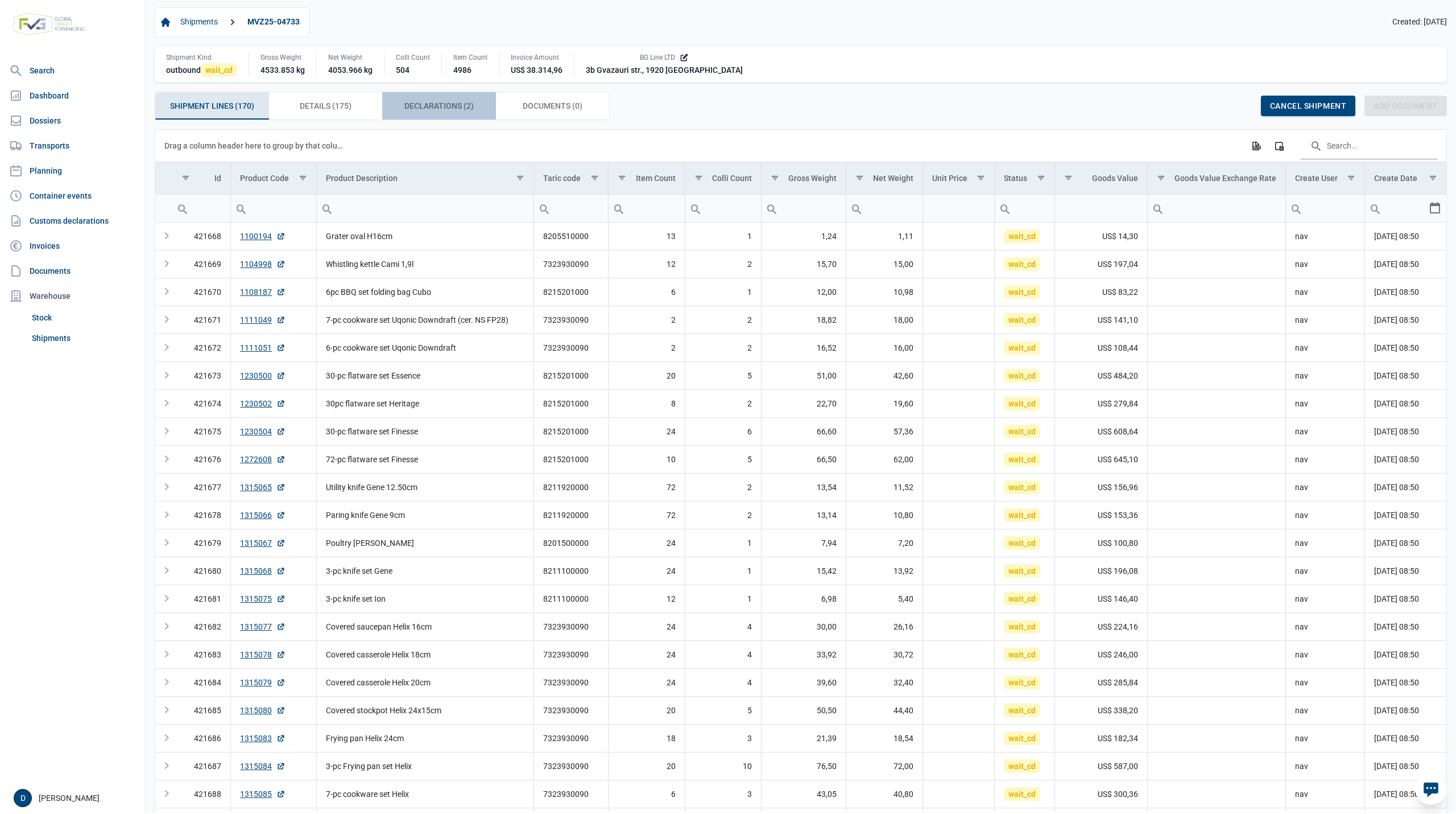
click at [427, 109] on span "Declarations (2) Declarations (2)" at bounding box center [438, 106] width 69 height 14
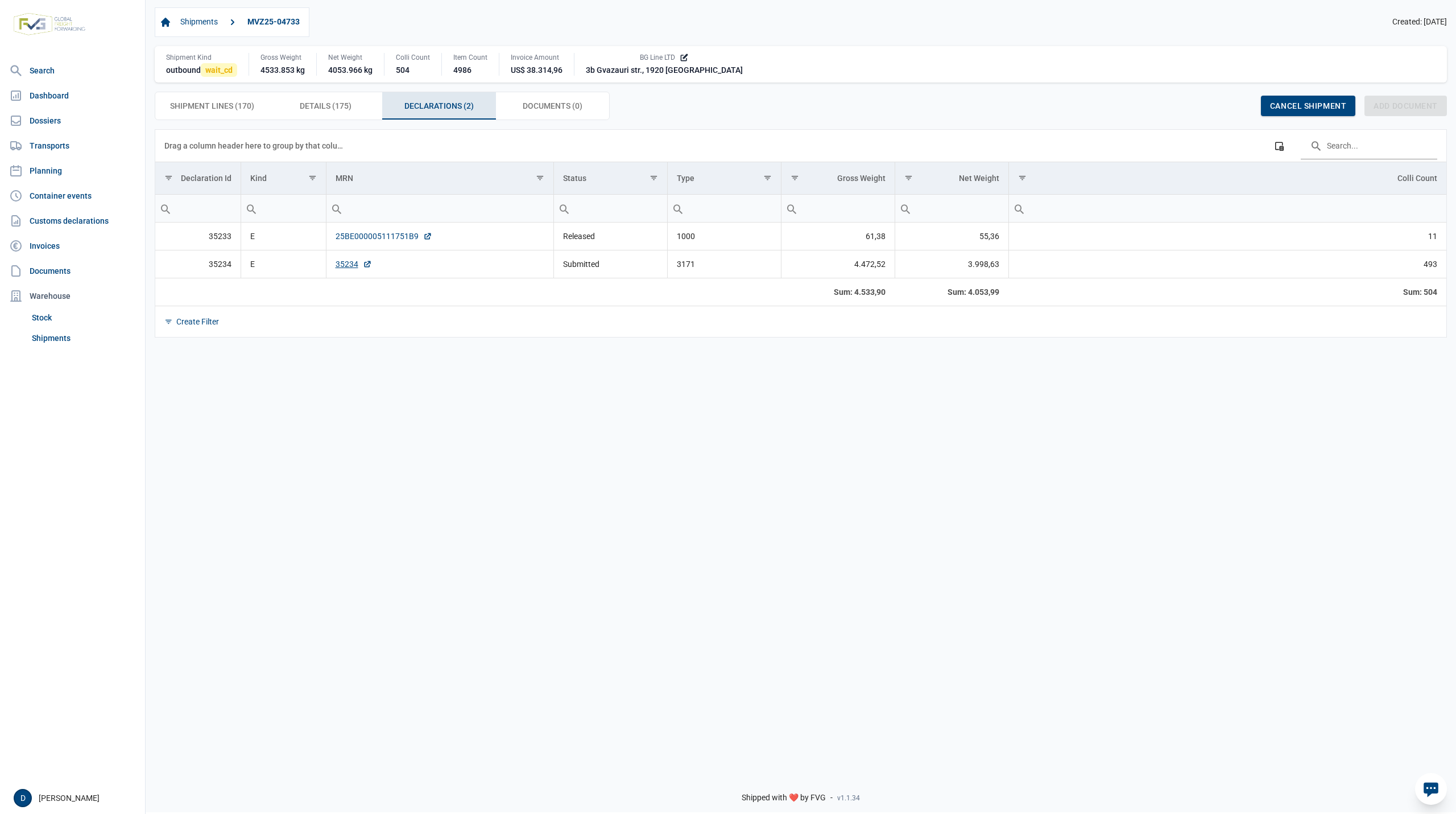
click at [365, 238] on link "25BE000005111751B9" at bounding box center [384, 236] width 97 height 12
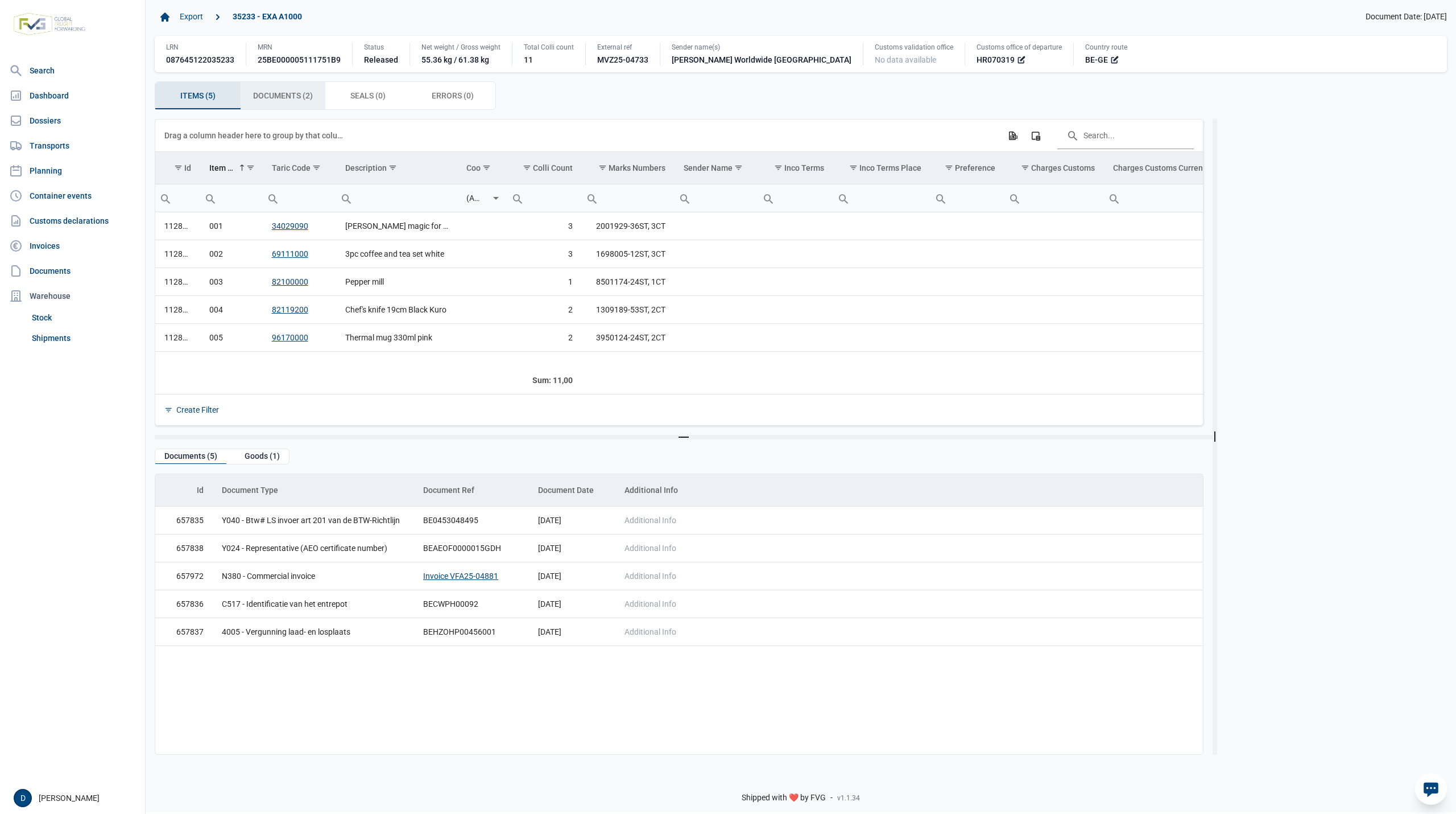
click at [289, 103] on span "Documents (2) Documents (2)" at bounding box center [283, 95] width 60 height 14
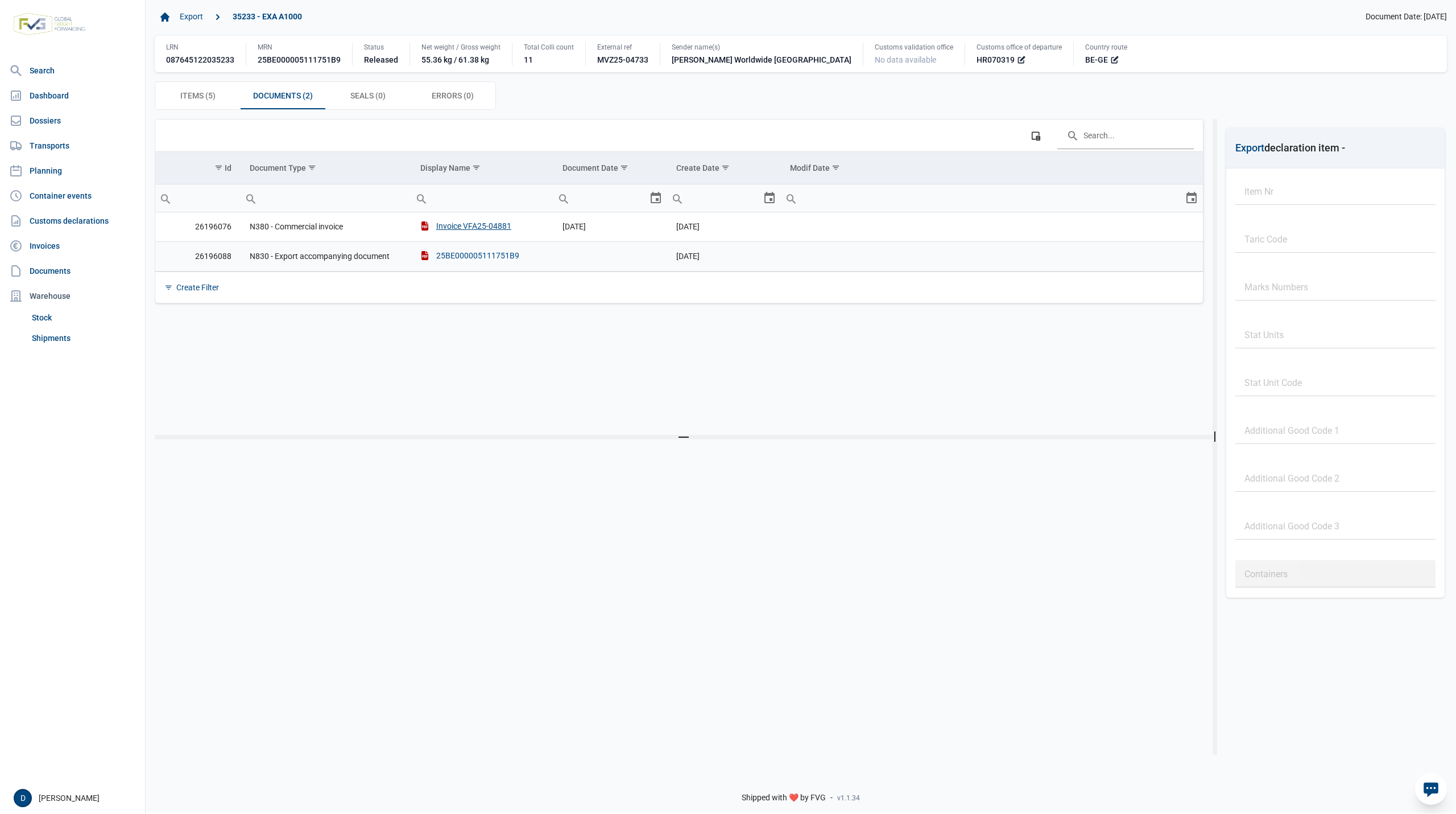
click at [471, 259] on div "25BE000005111751B9" at bounding box center [470, 256] width 99 height 12
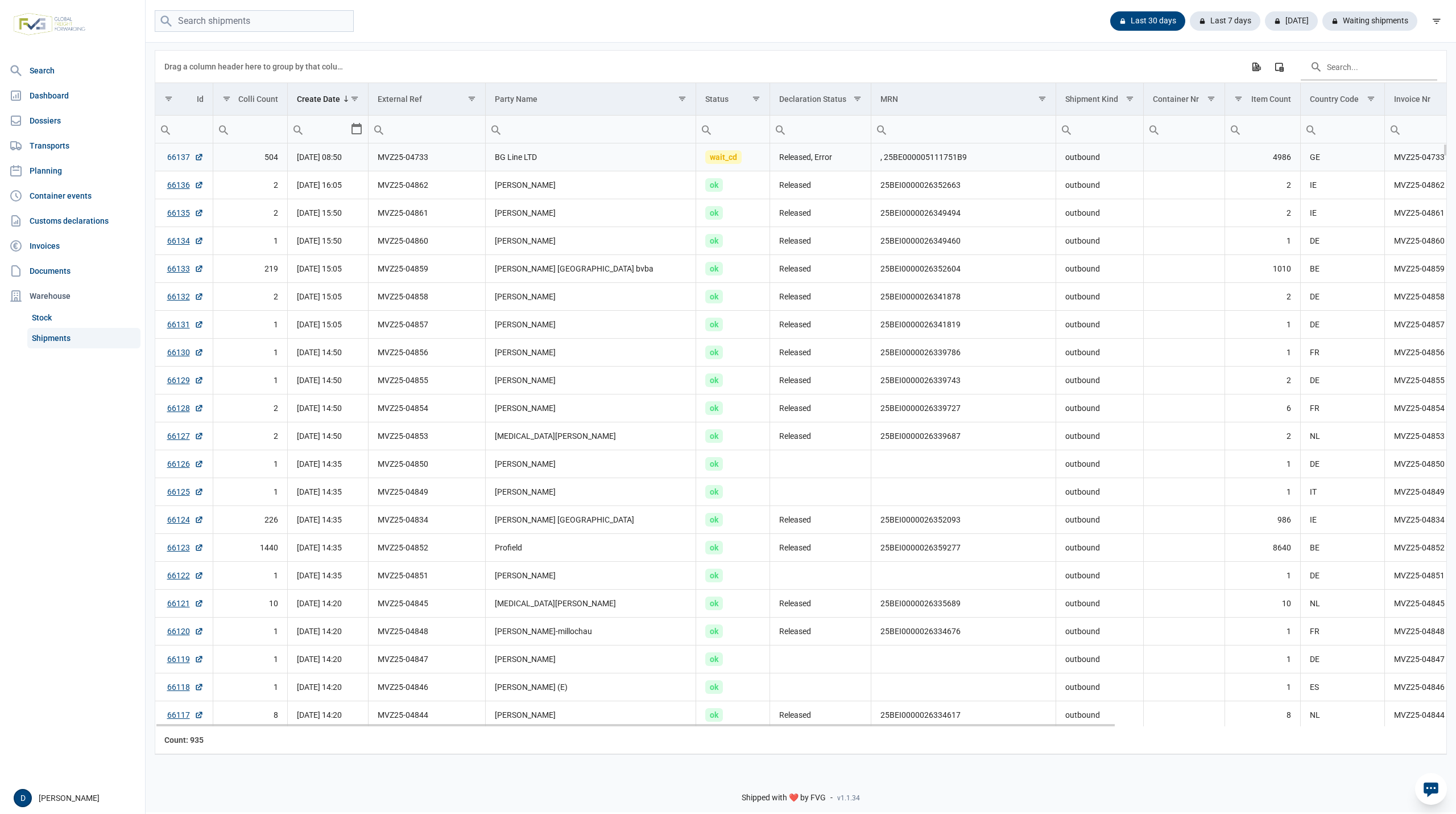
click at [183, 160] on link "66137" at bounding box center [186, 157] width 36 height 12
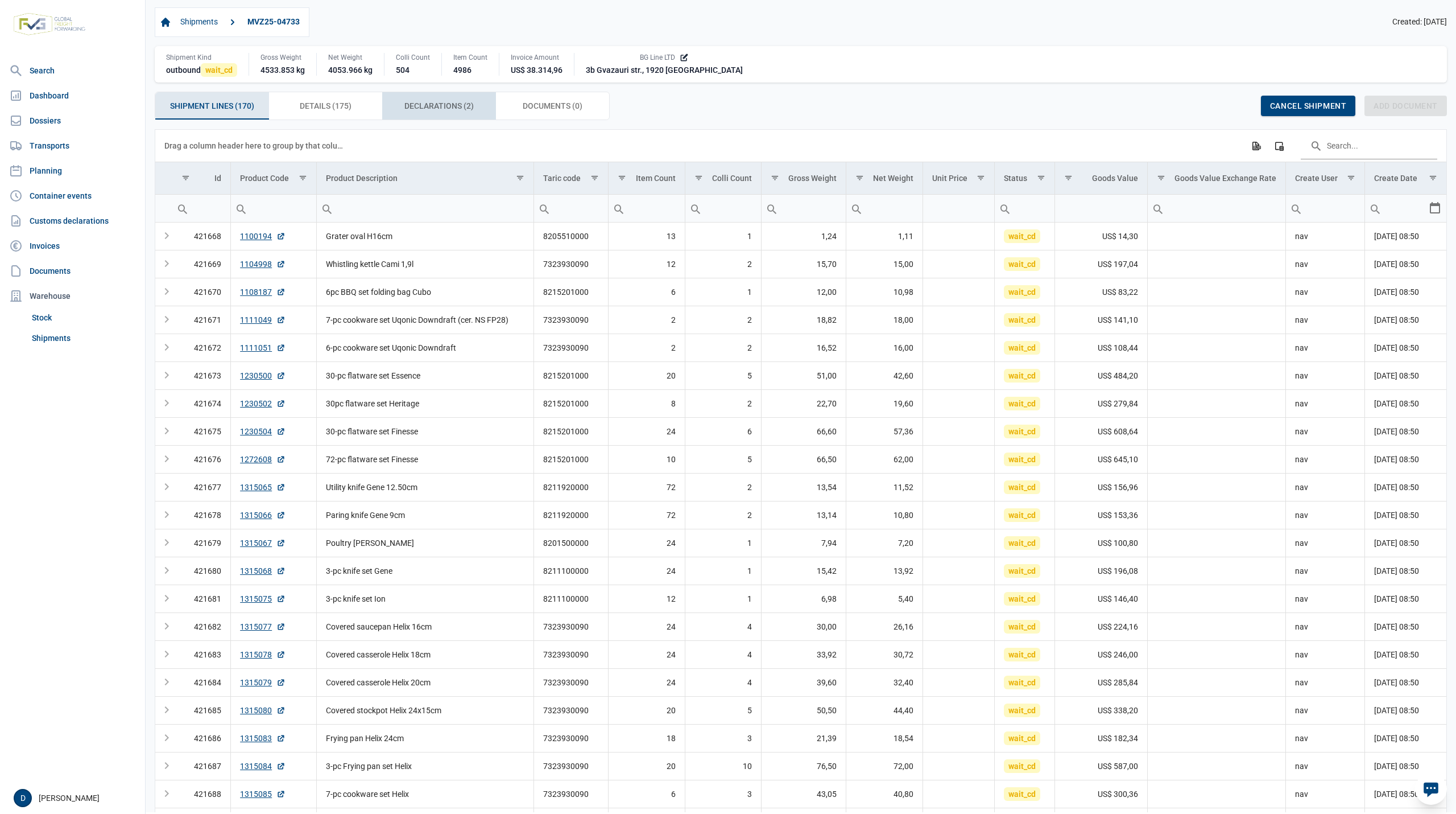
click at [456, 106] on span "Declarations (2) Declarations (2)" at bounding box center [438, 106] width 69 height 14
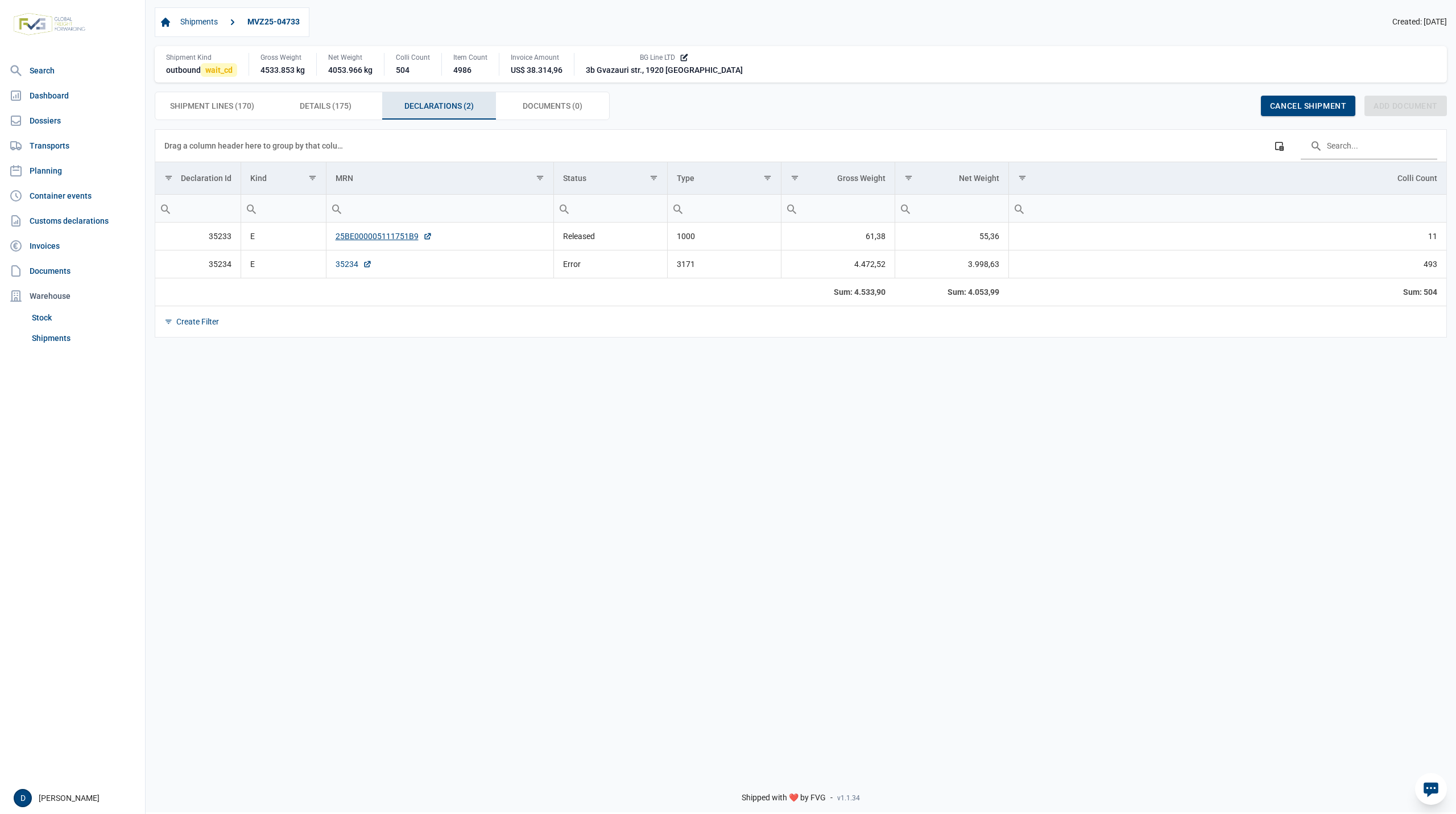
click at [344, 261] on link "35234" at bounding box center [354, 265] width 36 height 12
click at [344, 262] on link "35234" at bounding box center [354, 265] width 36 height 12
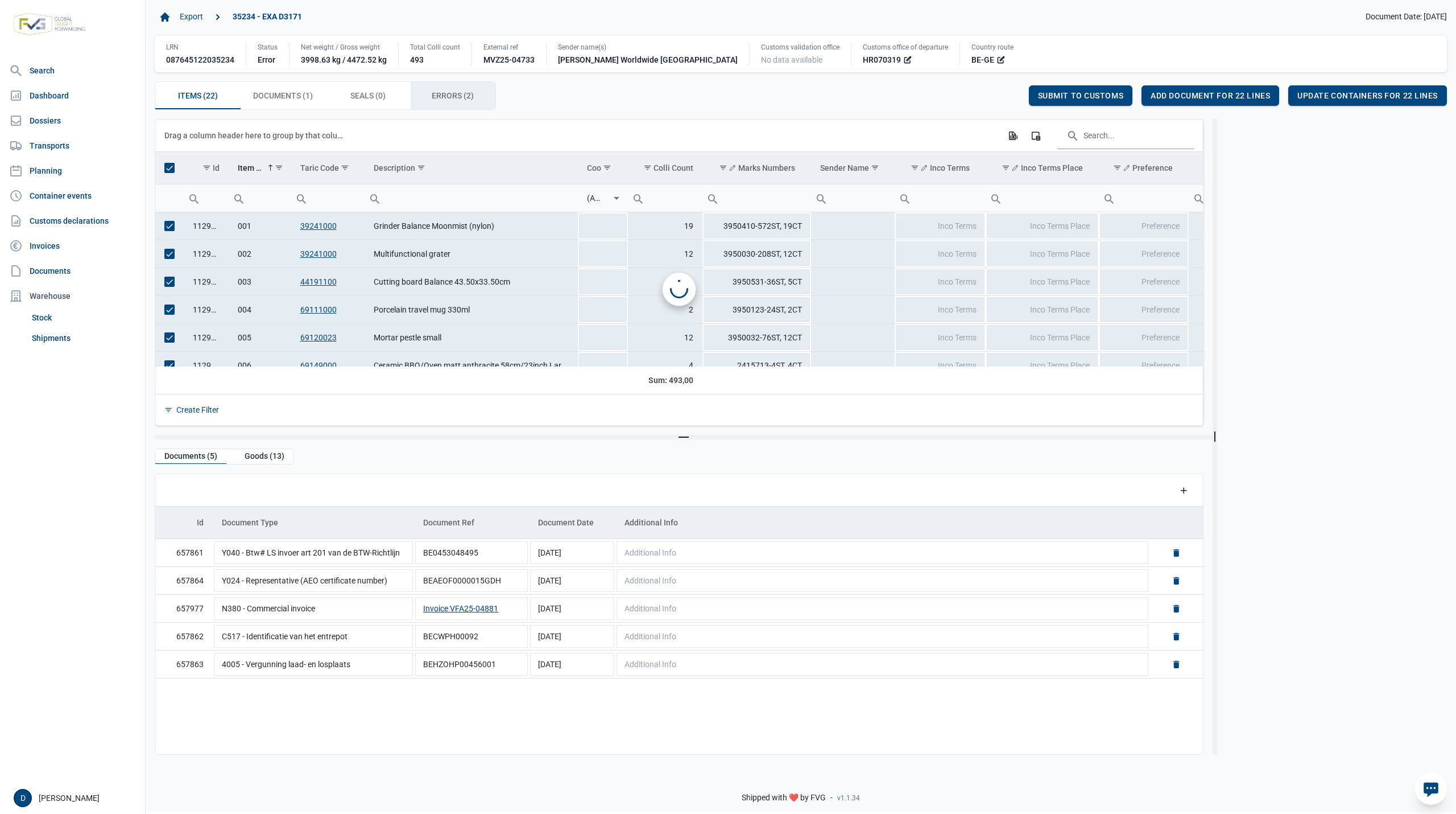
click at [436, 98] on span "Errors (2) Errors (2)" at bounding box center [453, 95] width 42 height 14
click at [201, 93] on span "Items (22) Items (22)" at bounding box center [197, 95] width 40 height 14
click at [173, 169] on span "Select all" at bounding box center [170, 168] width 10 height 10
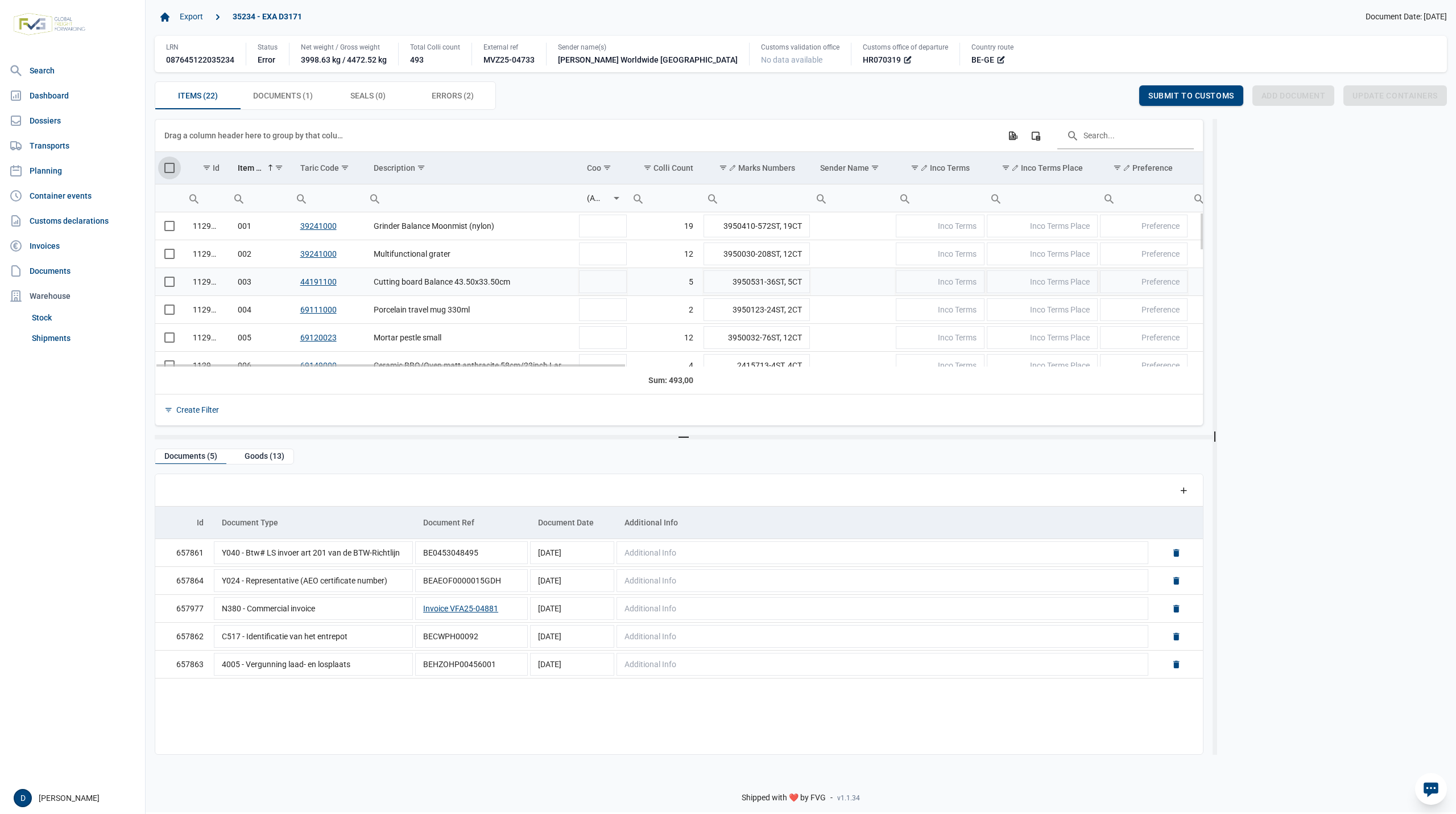
click at [172, 284] on span "Select row" at bounding box center [170, 282] width 10 height 10
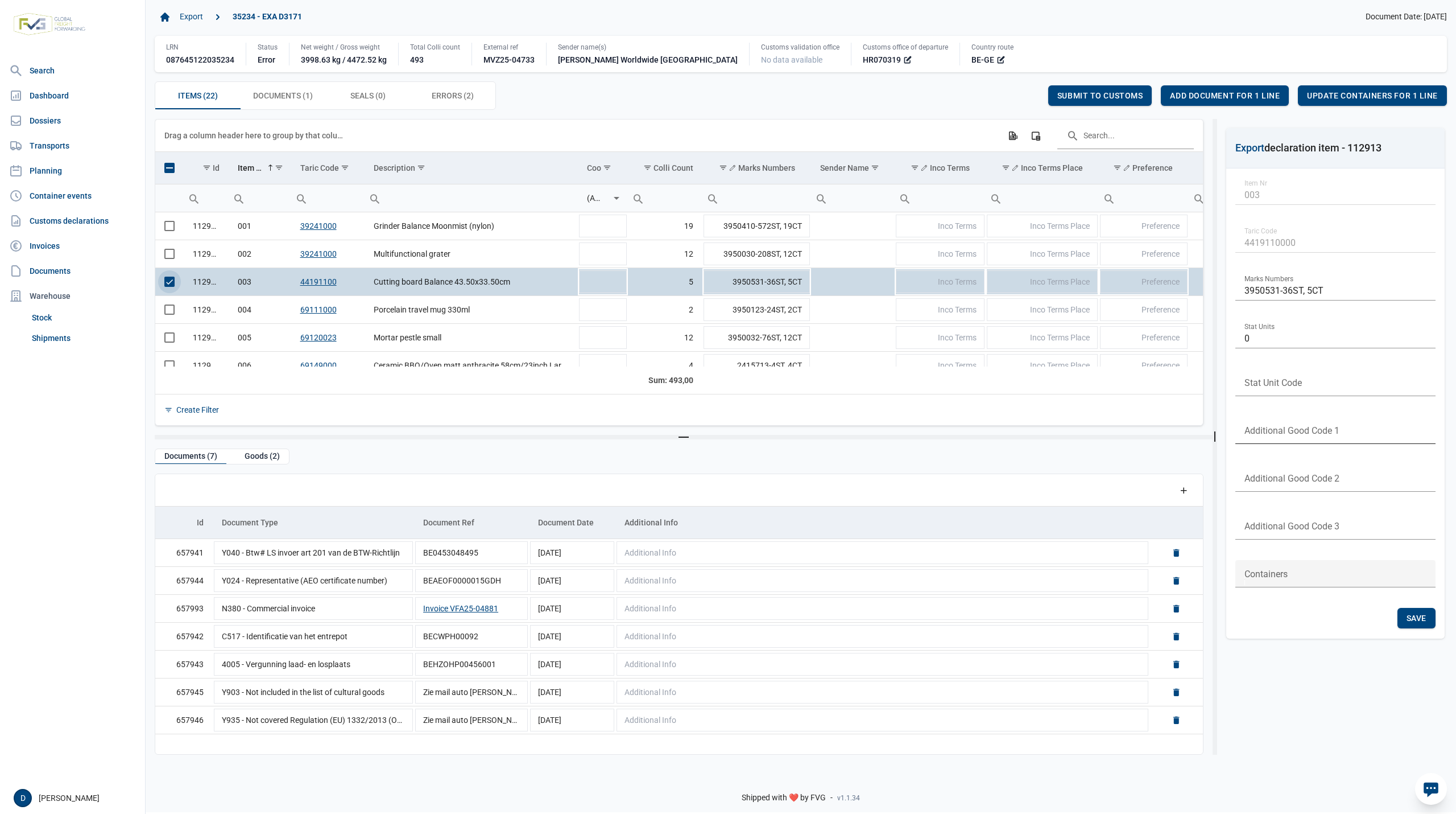
click at [1279, 425] on input "text" at bounding box center [1335, 430] width 200 height 27
type input "4099"
click at [1427, 616] on div "Save" at bounding box center [1417, 618] width 38 height 20
click at [168, 287] on span "Select row" at bounding box center [170, 282] width 10 height 10
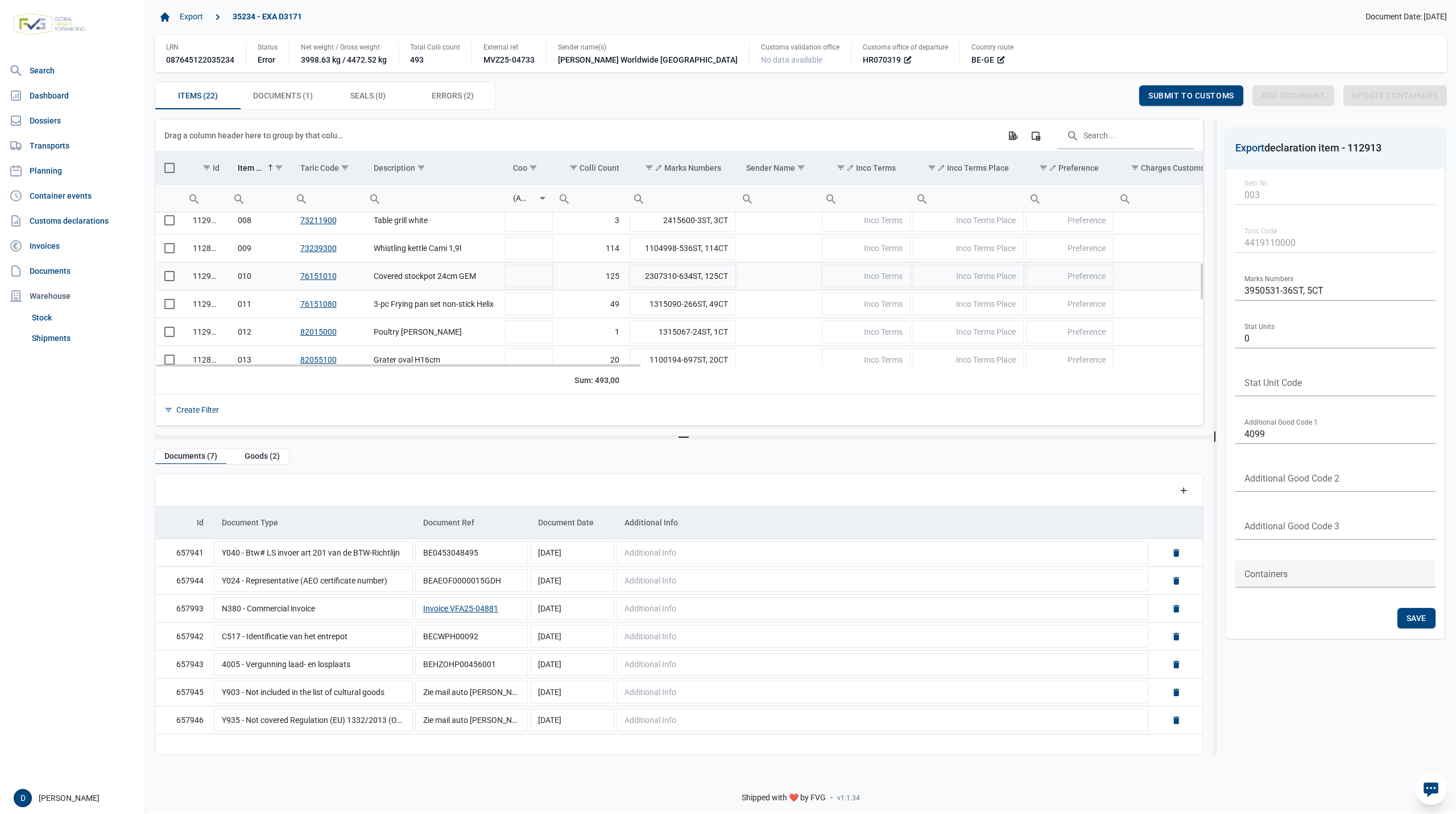
scroll to position [101, 0]
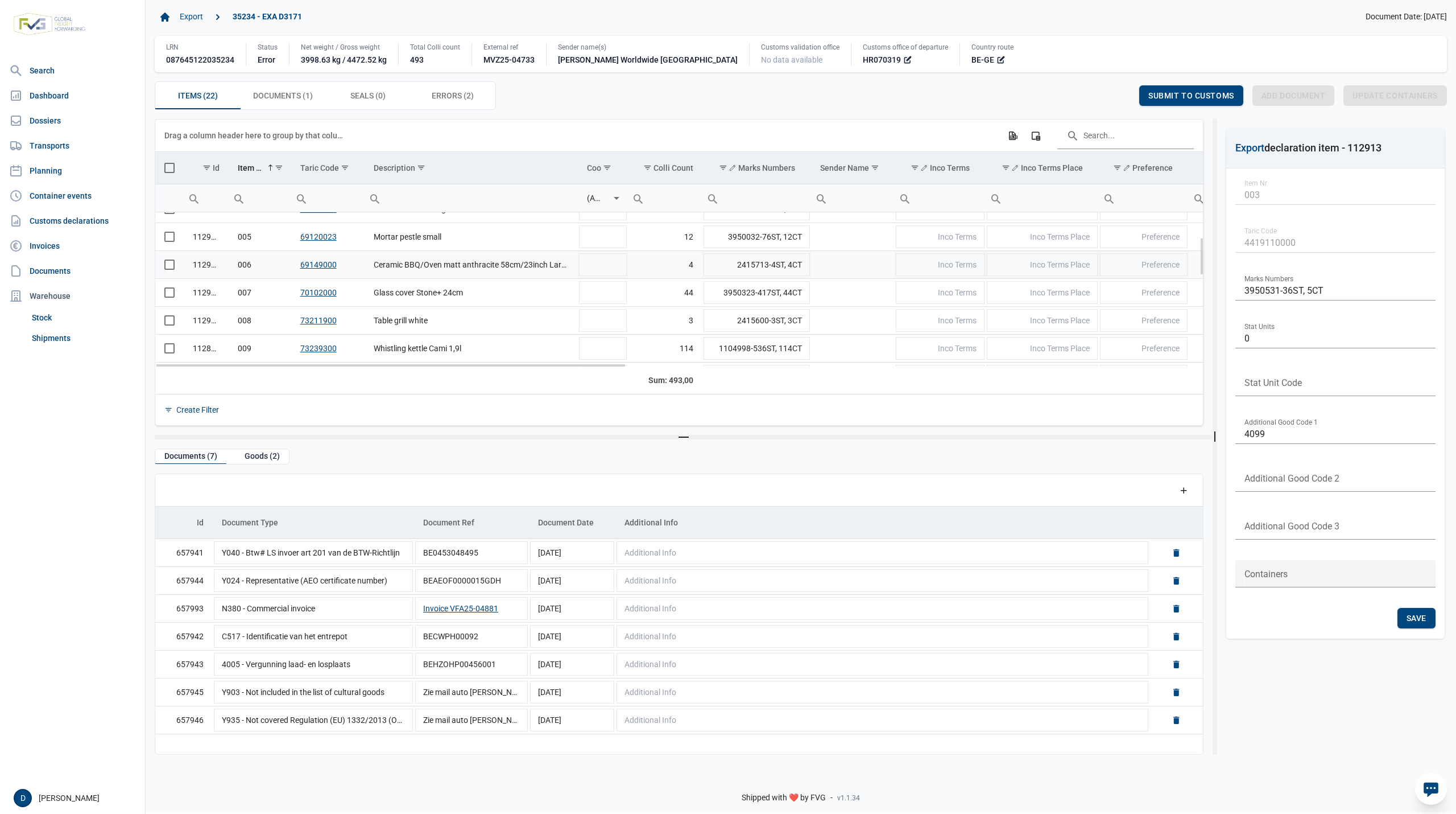
click at [170, 270] on span "Select row" at bounding box center [170, 265] width 10 height 10
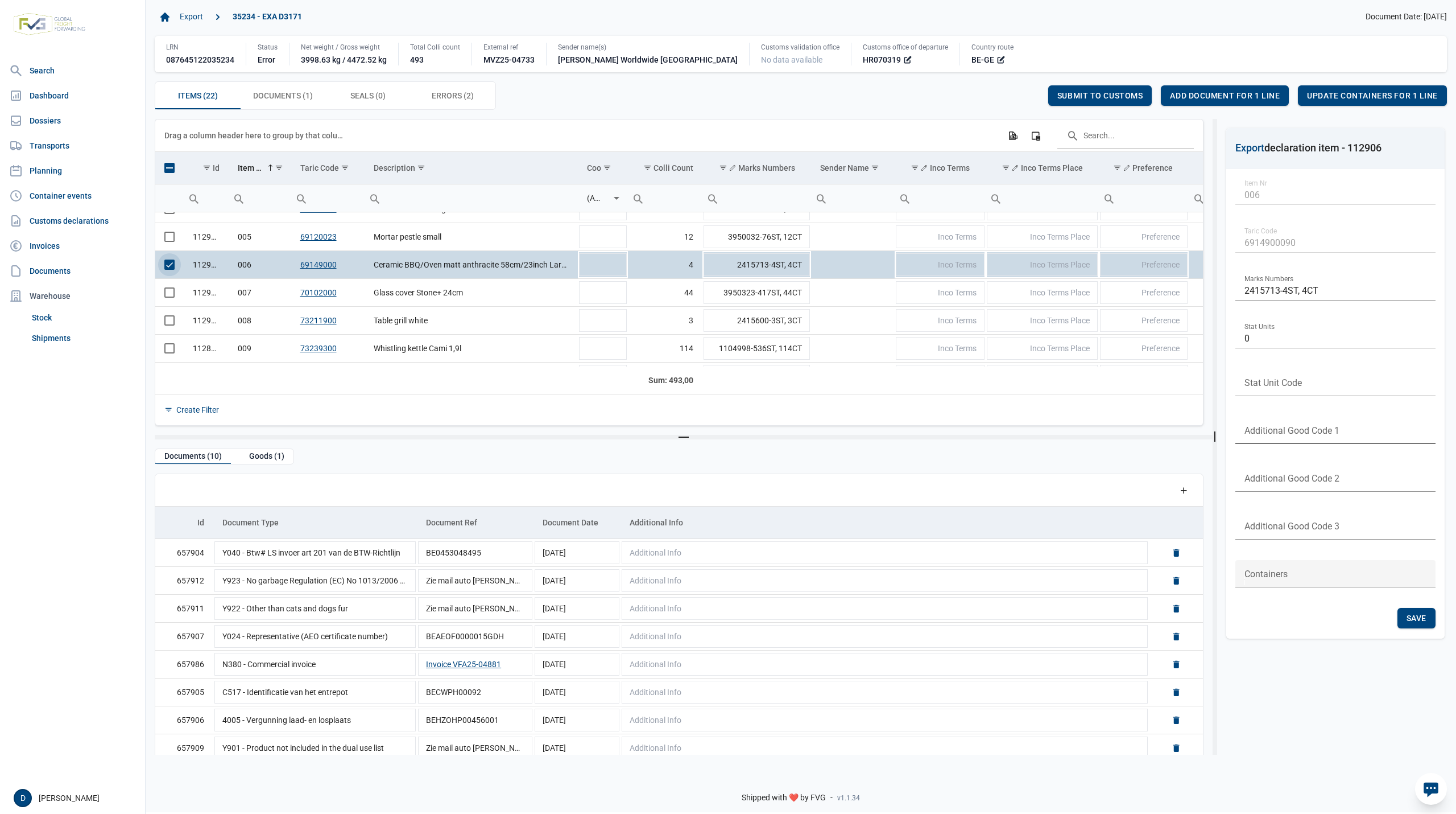
click at [1305, 437] on input "text" at bounding box center [1335, 430] width 200 height 27
type input "4099"
click at [1418, 618] on span "Save" at bounding box center [1416, 618] width 20 height 9
click at [1097, 90] on div "Submit to customs" at bounding box center [1100, 95] width 104 height 20
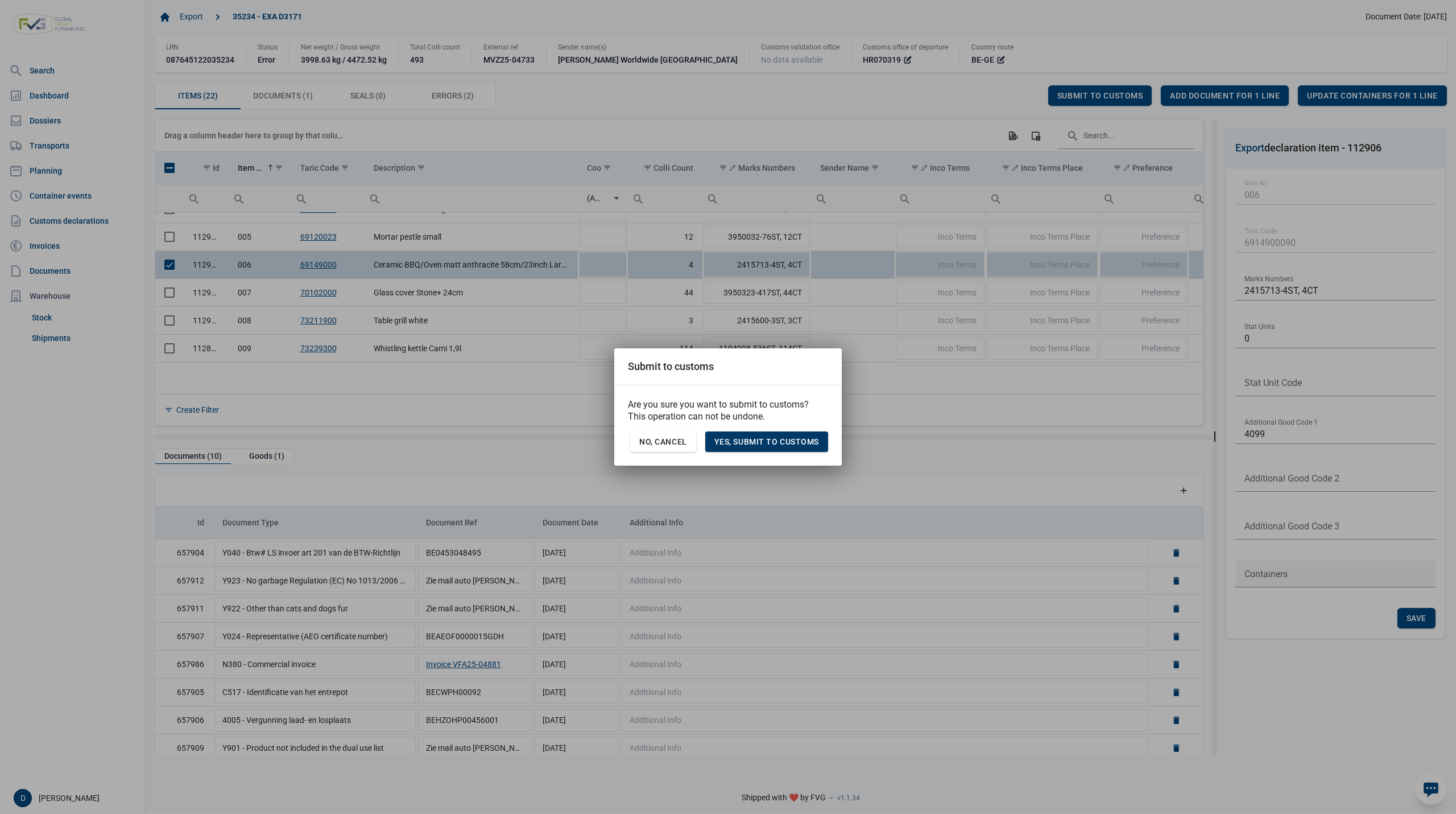
click at [785, 450] on div "Yes, Submit to customs" at bounding box center [766, 442] width 123 height 20
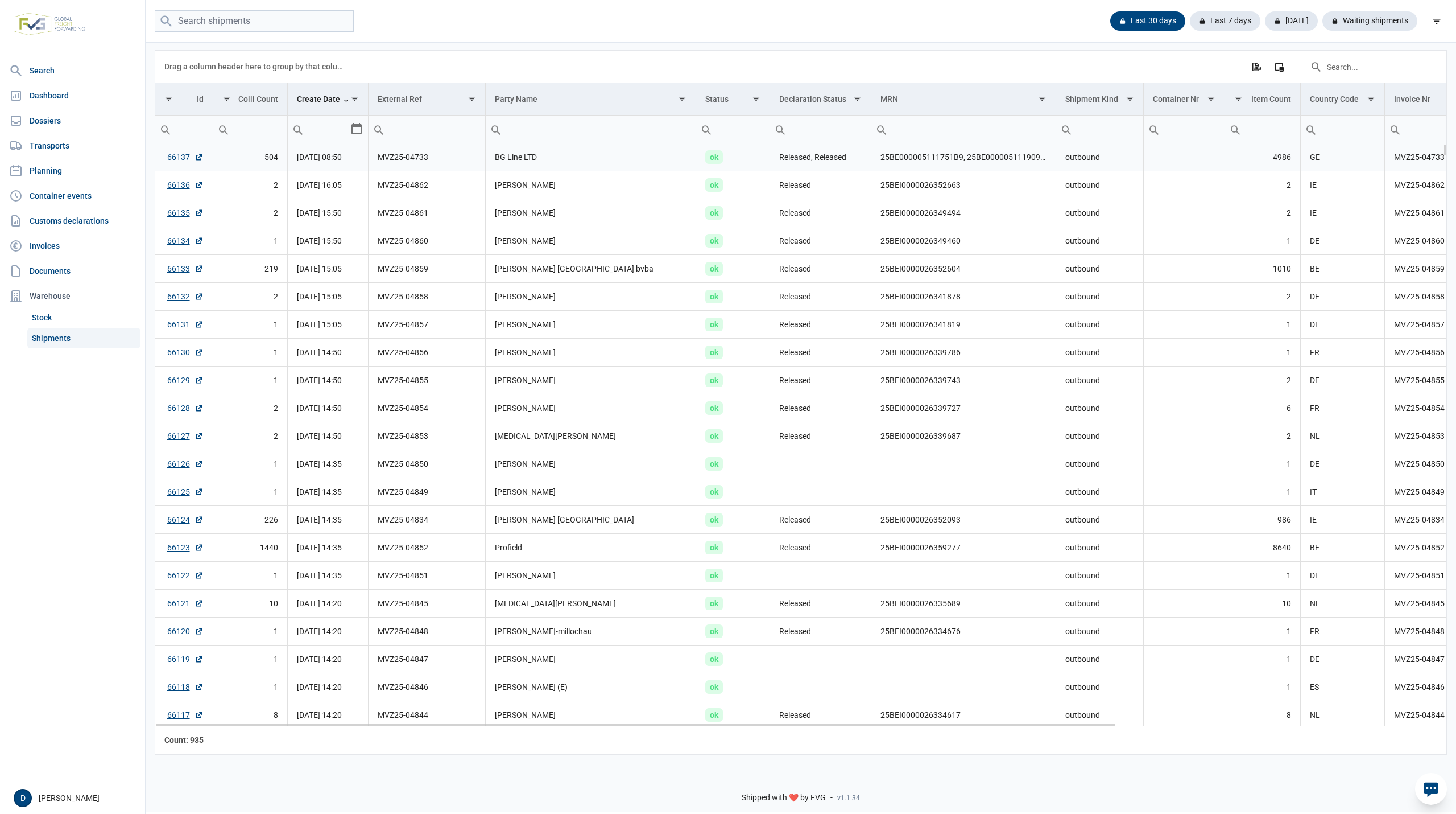
click at [170, 155] on link "66137" at bounding box center [186, 157] width 36 height 12
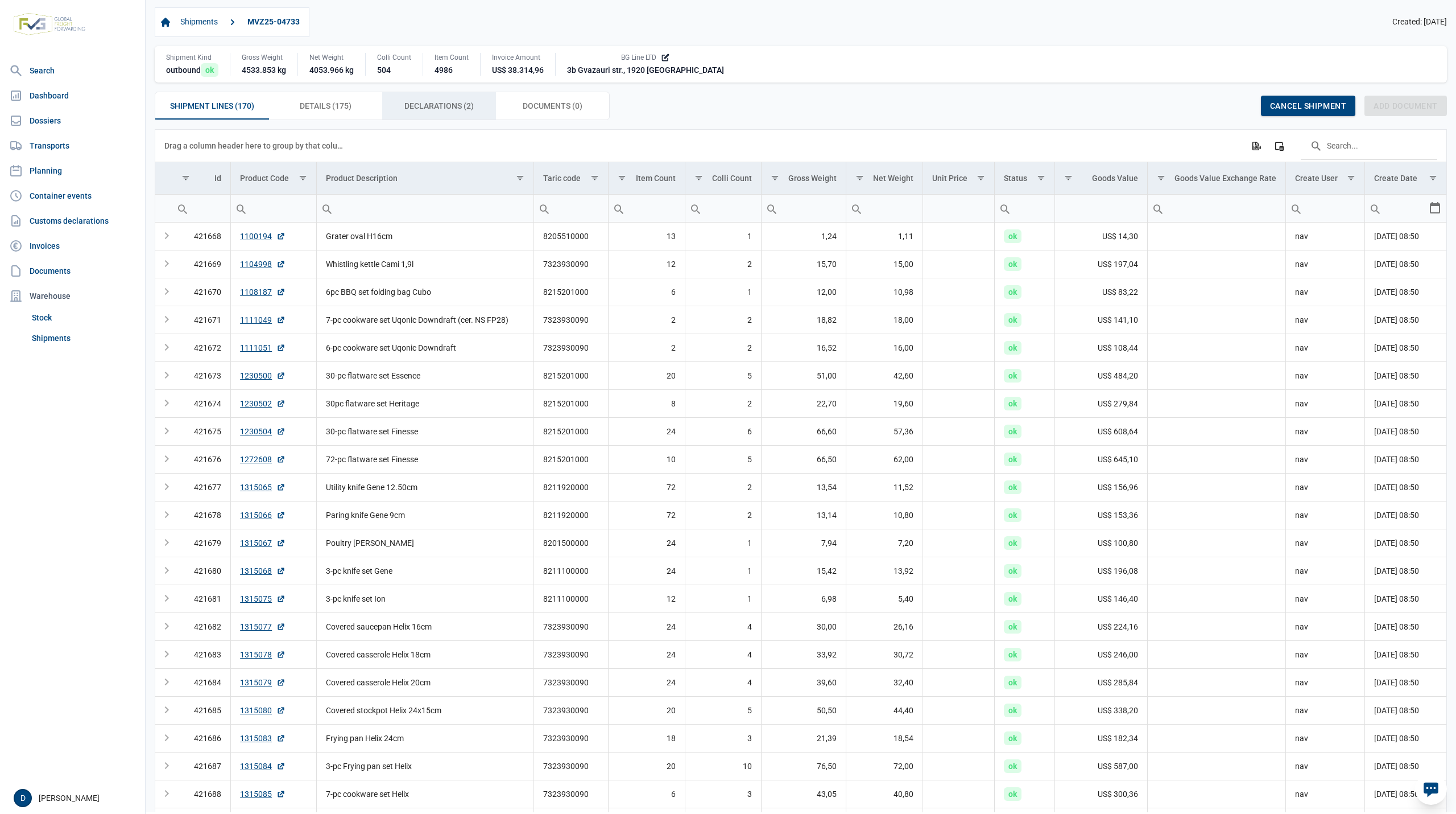
click at [424, 110] on span "Declarations (2) Declarations (2)" at bounding box center [438, 106] width 69 height 14
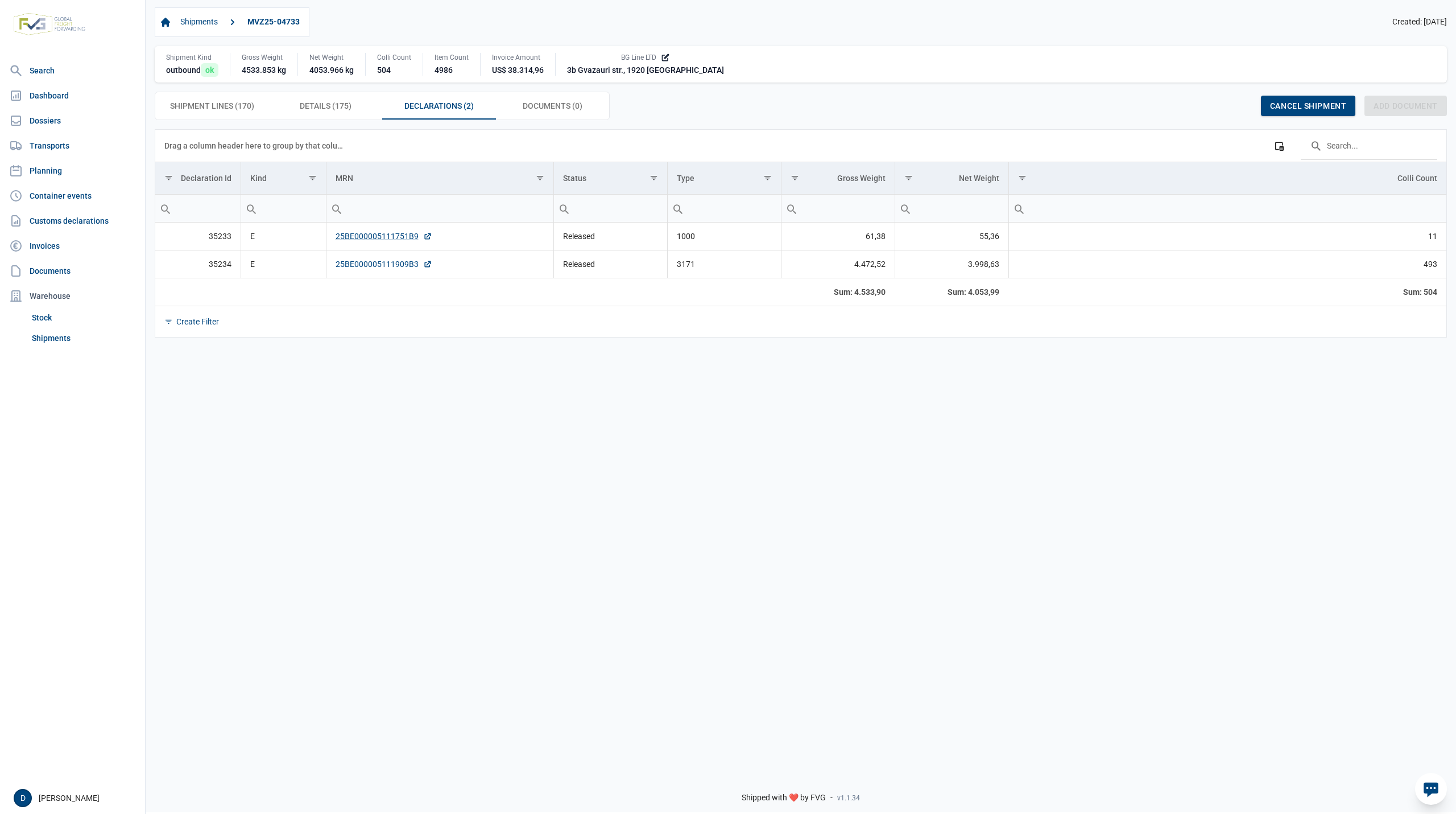
click at [379, 262] on link "25BE000005111909B3" at bounding box center [384, 265] width 97 height 12
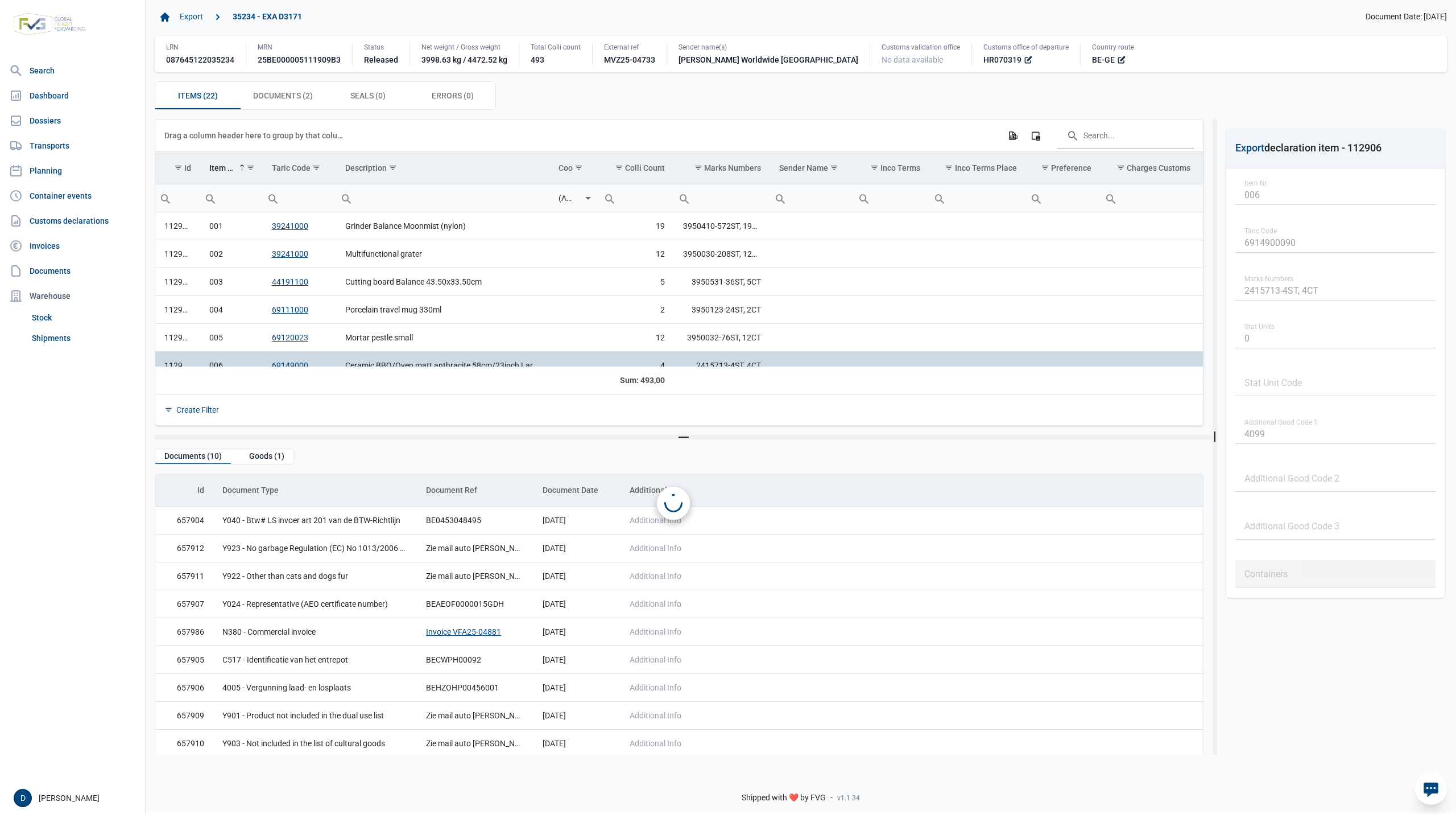
scroll to position [15, 0]
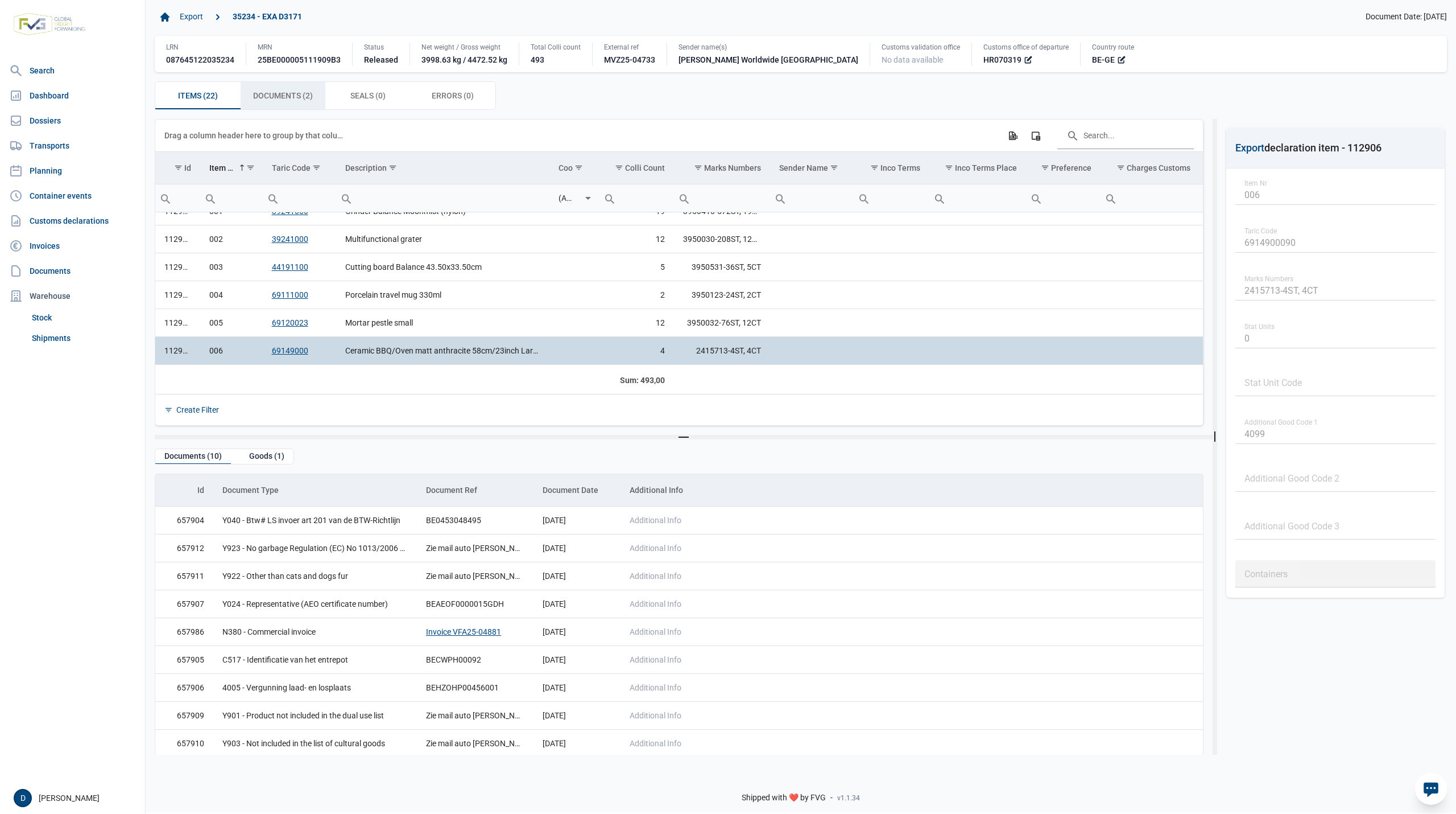
click at [274, 98] on span "Documents (2) Documents (2)" at bounding box center [283, 95] width 60 height 14
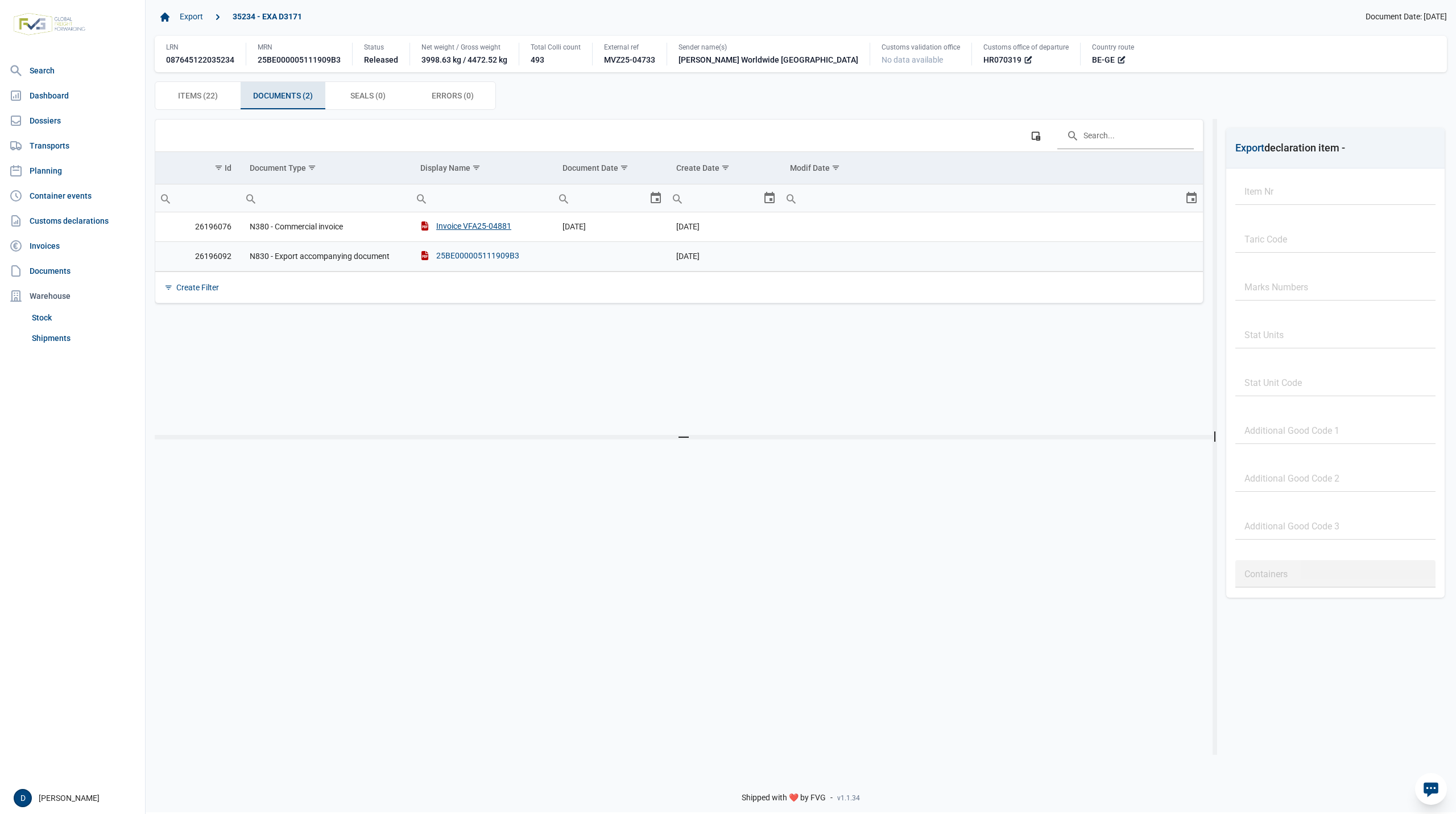
click at [443, 259] on div "25BE000005111909B3" at bounding box center [470, 256] width 99 height 12
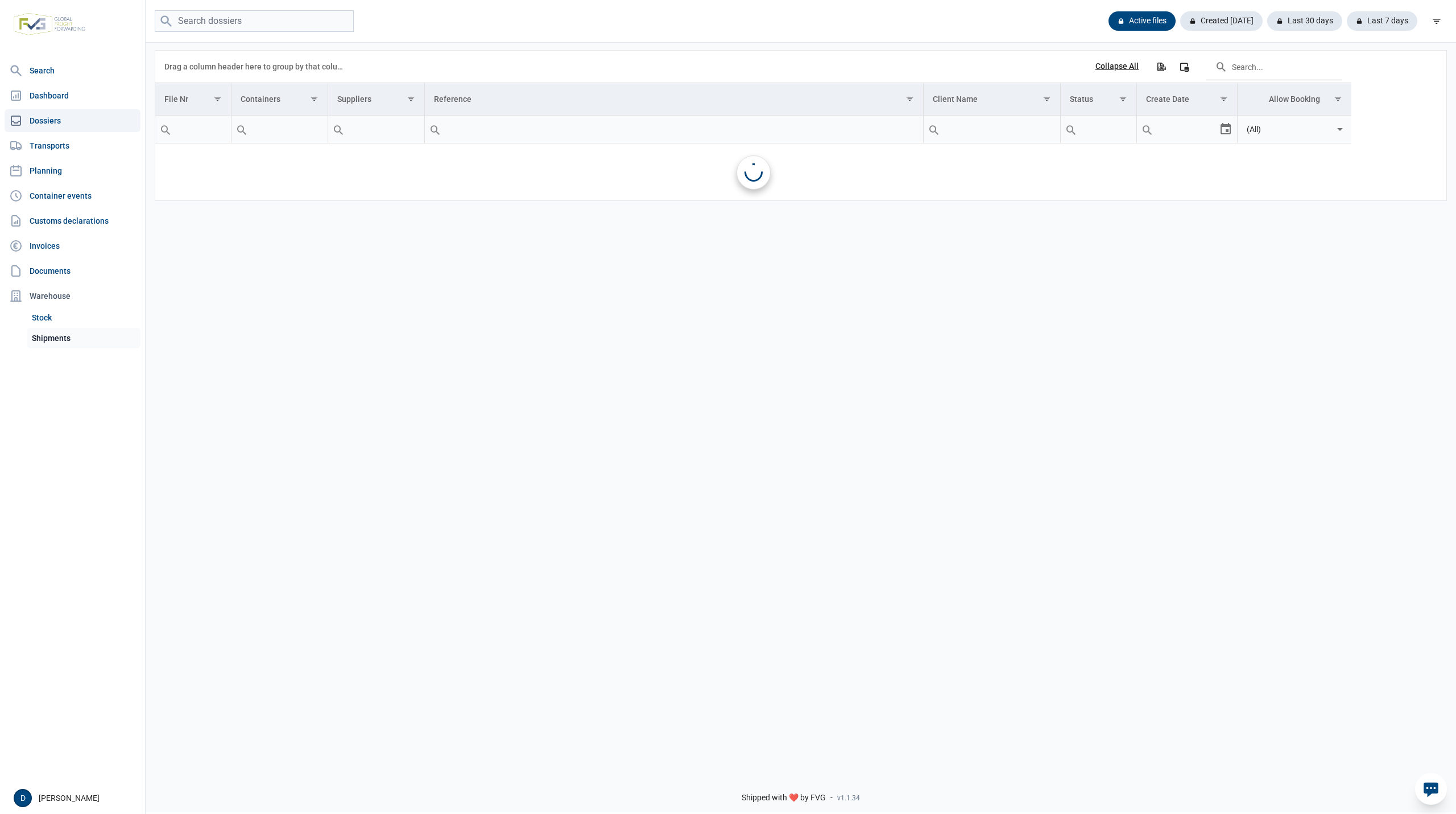
click at [45, 337] on link "Shipments" at bounding box center [83, 338] width 113 height 20
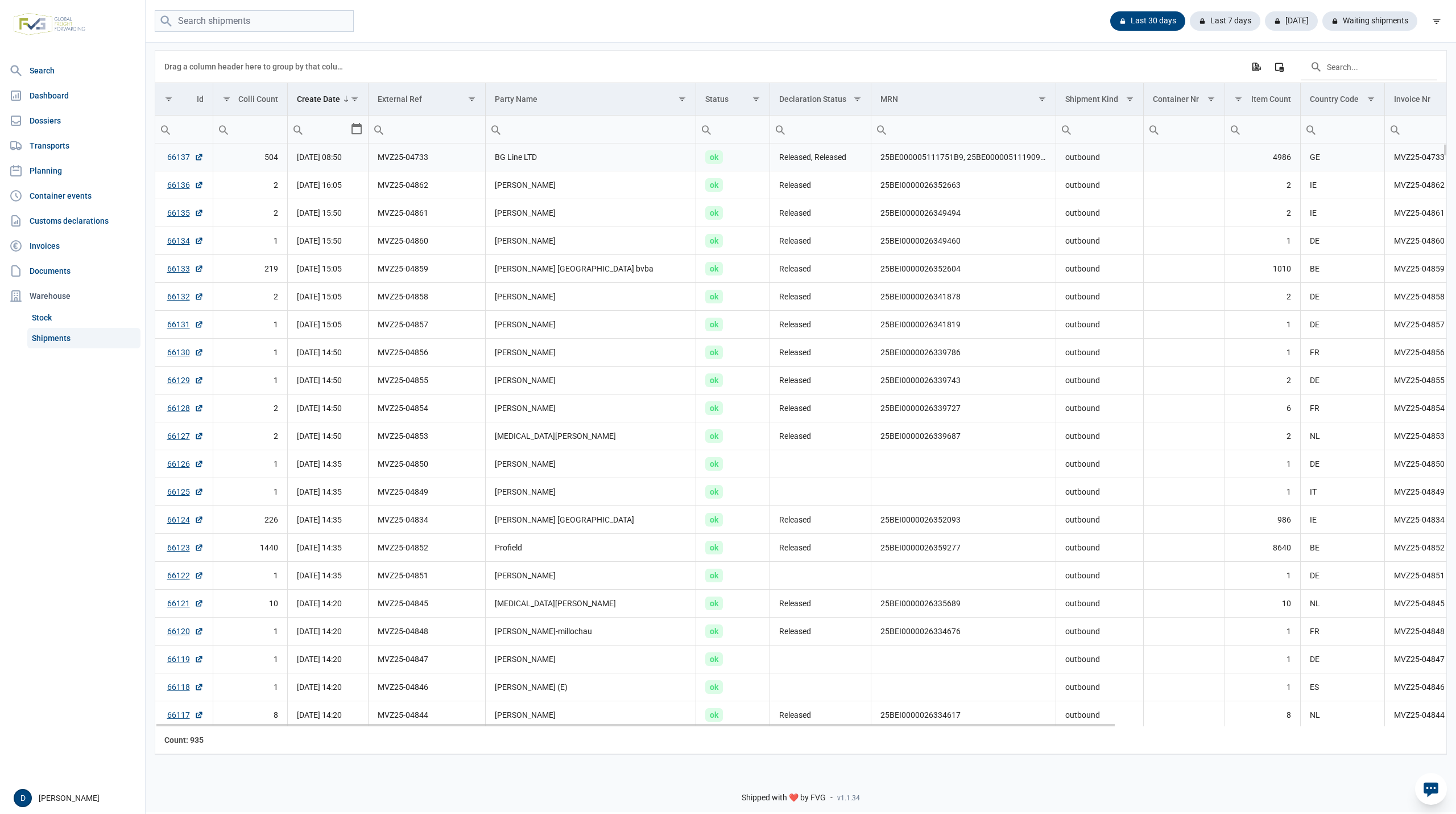
click at [174, 158] on link "66137" at bounding box center [186, 157] width 36 height 12
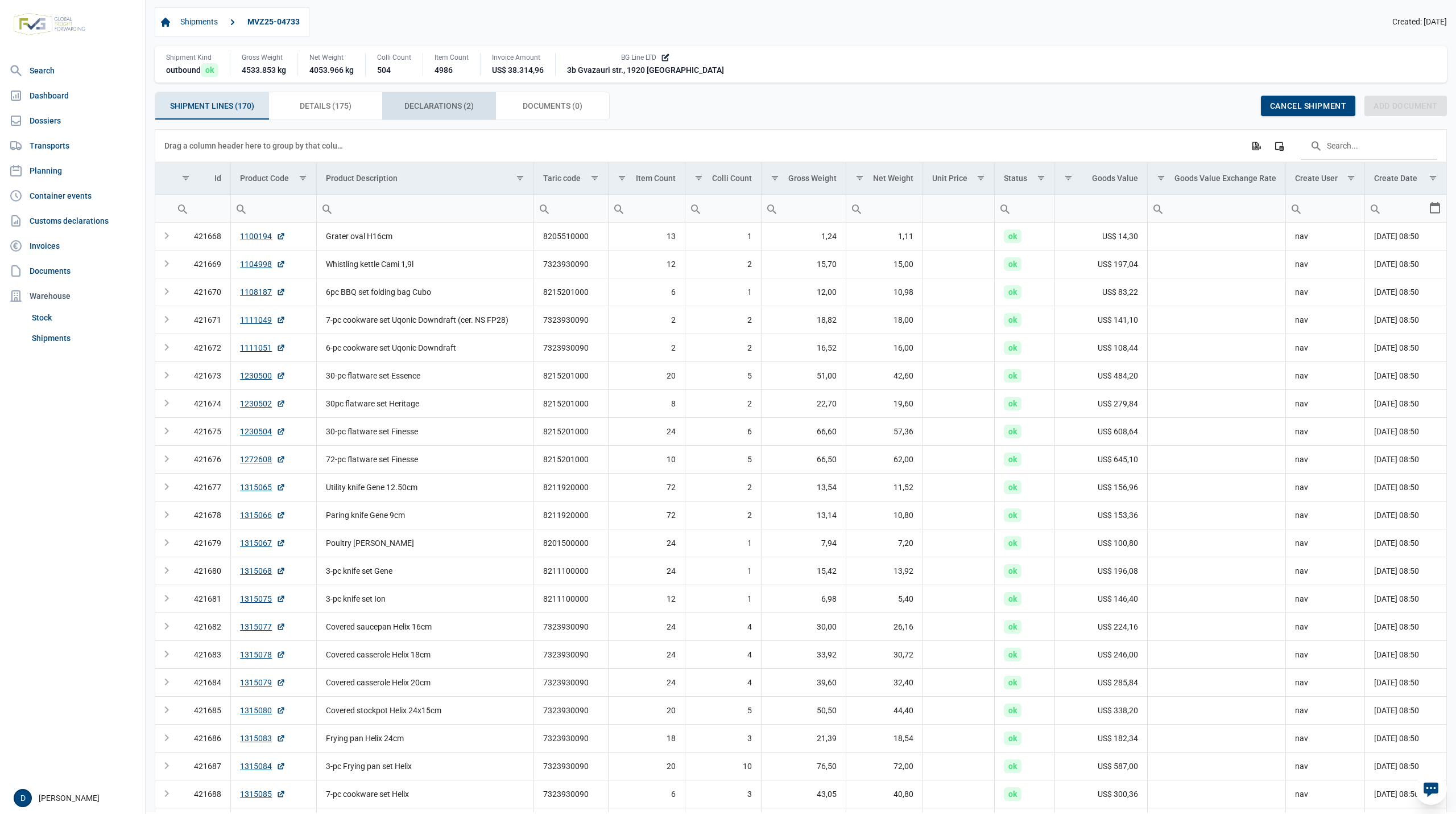
click at [435, 105] on span "Declarations (2) Declarations (2)" at bounding box center [438, 106] width 69 height 14
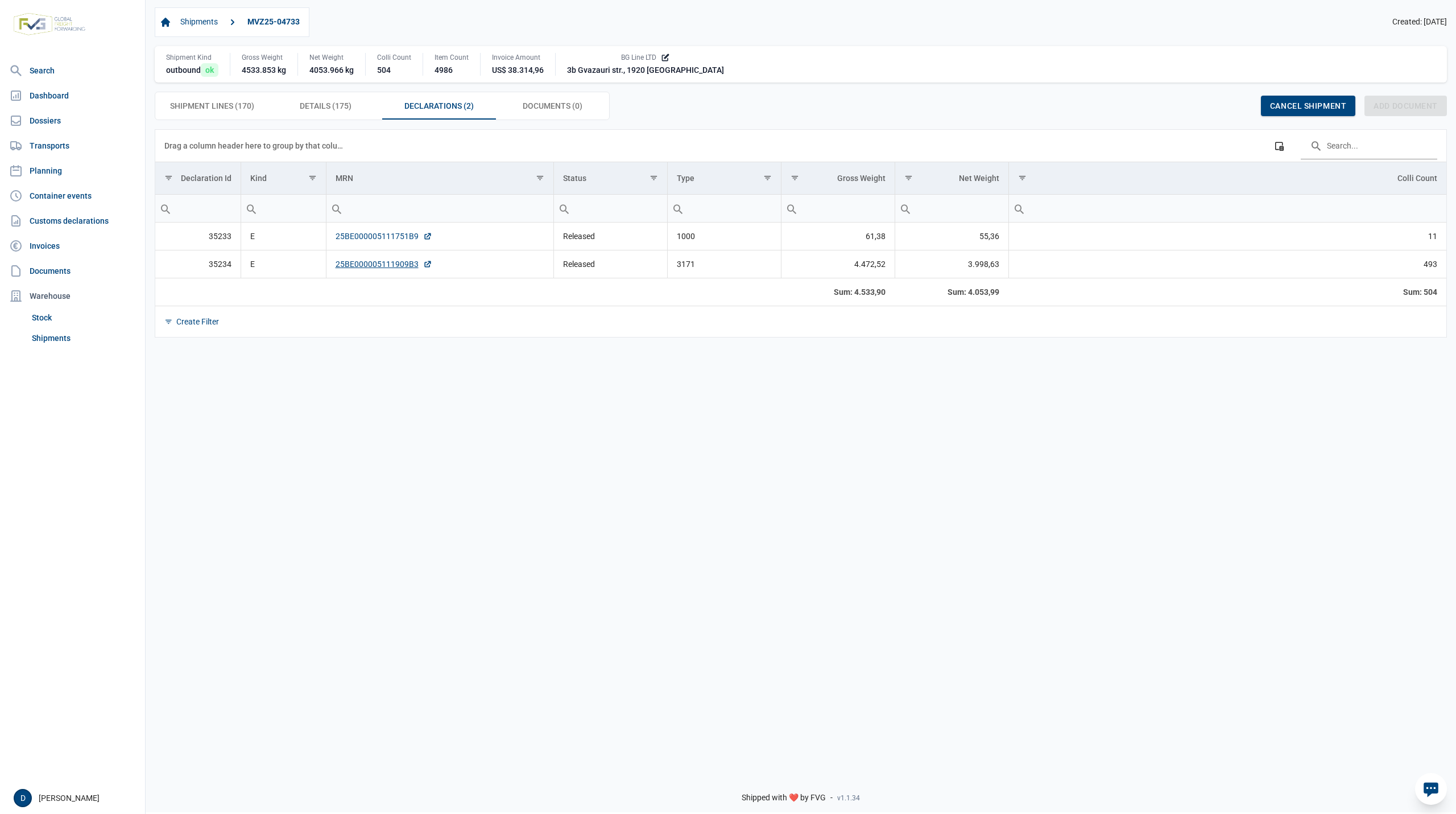
click at [369, 235] on link "25BE000005111751B9" at bounding box center [384, 236] width 97 height 12
click at [367, 267] on link "25BE000005111909B3" at bounding box center [384, 265] width 97 height 12
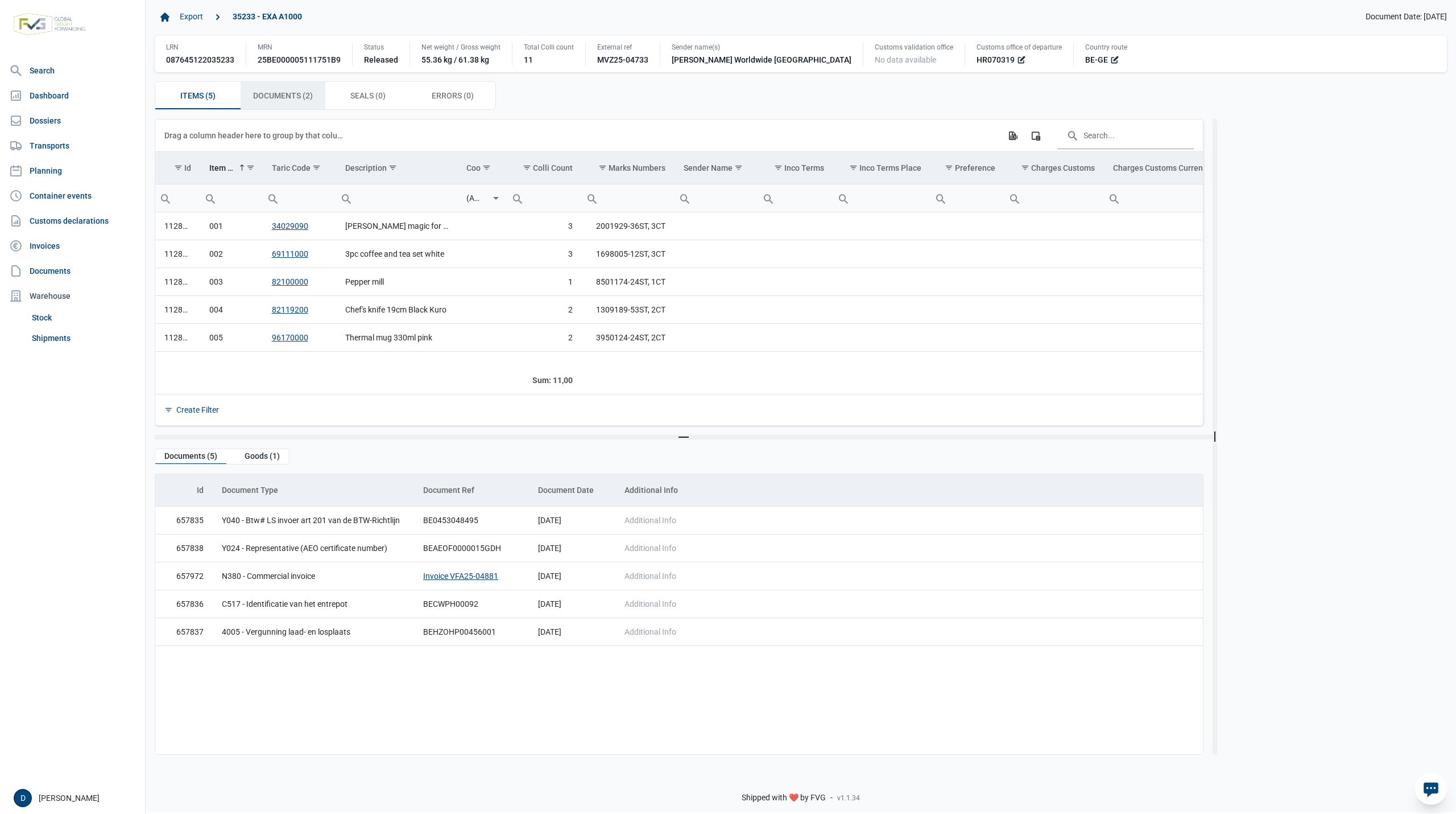
click at [288, 96] on span "Documents (2) Documents (2)" at bounding box center [283, 95] width 60 height 14
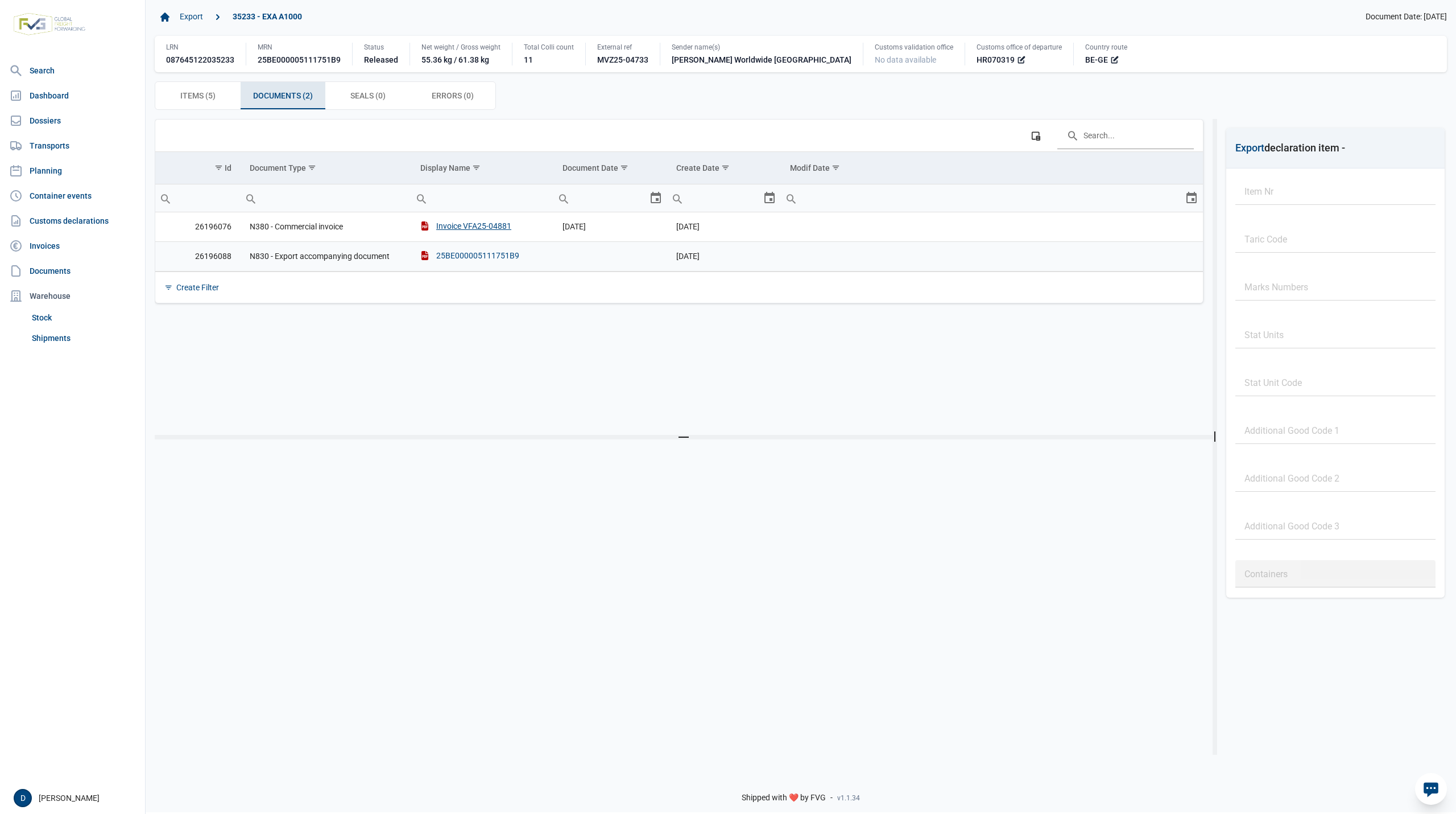
click at [465, 259] on div "25BE000005111751B9" at bounding box center [470, 256] width 99 height 12
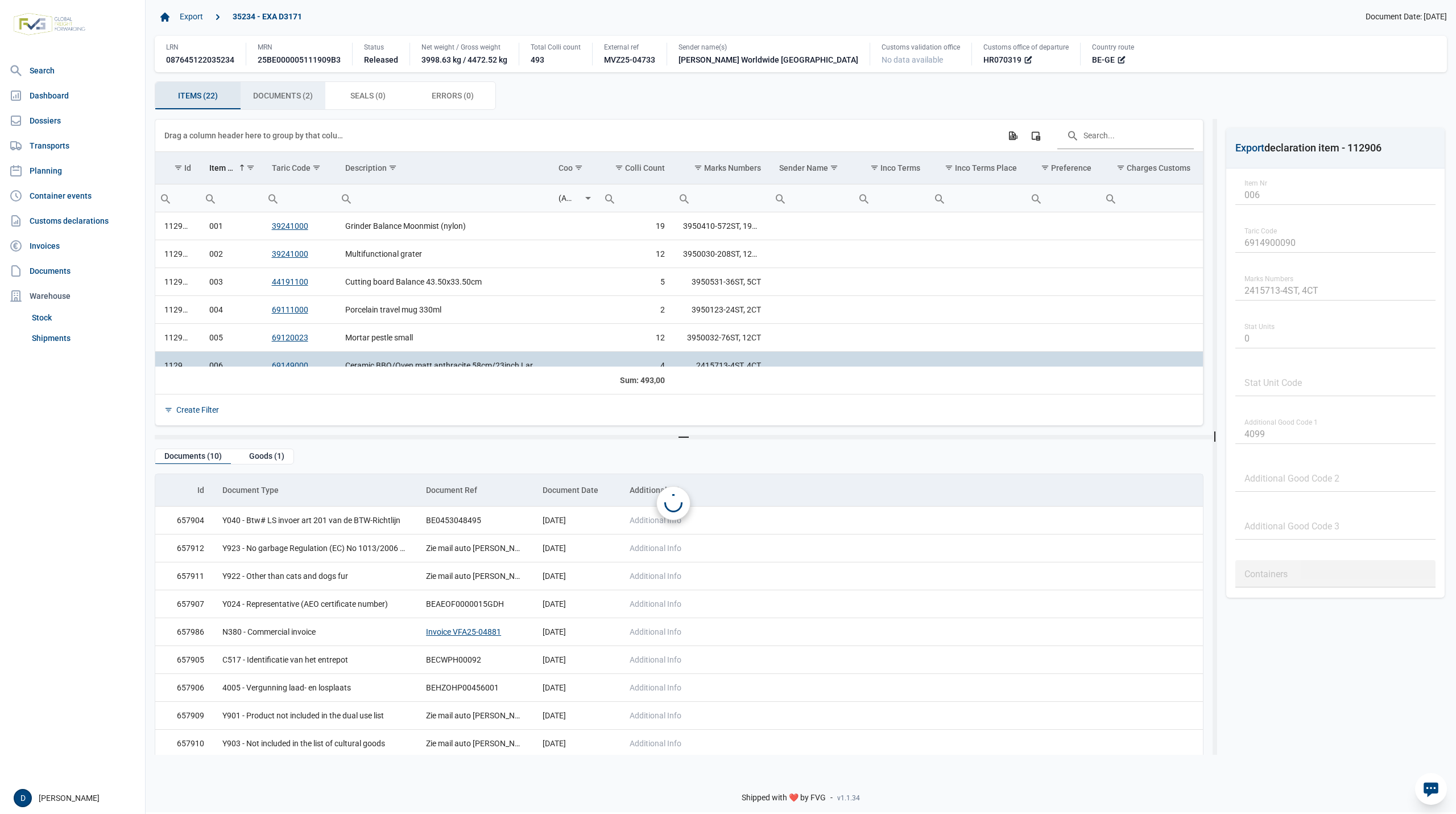
click at [289, 95] on span "Documents (2) Documents (2)" at bounding box center [283, 95] width 60 height 14
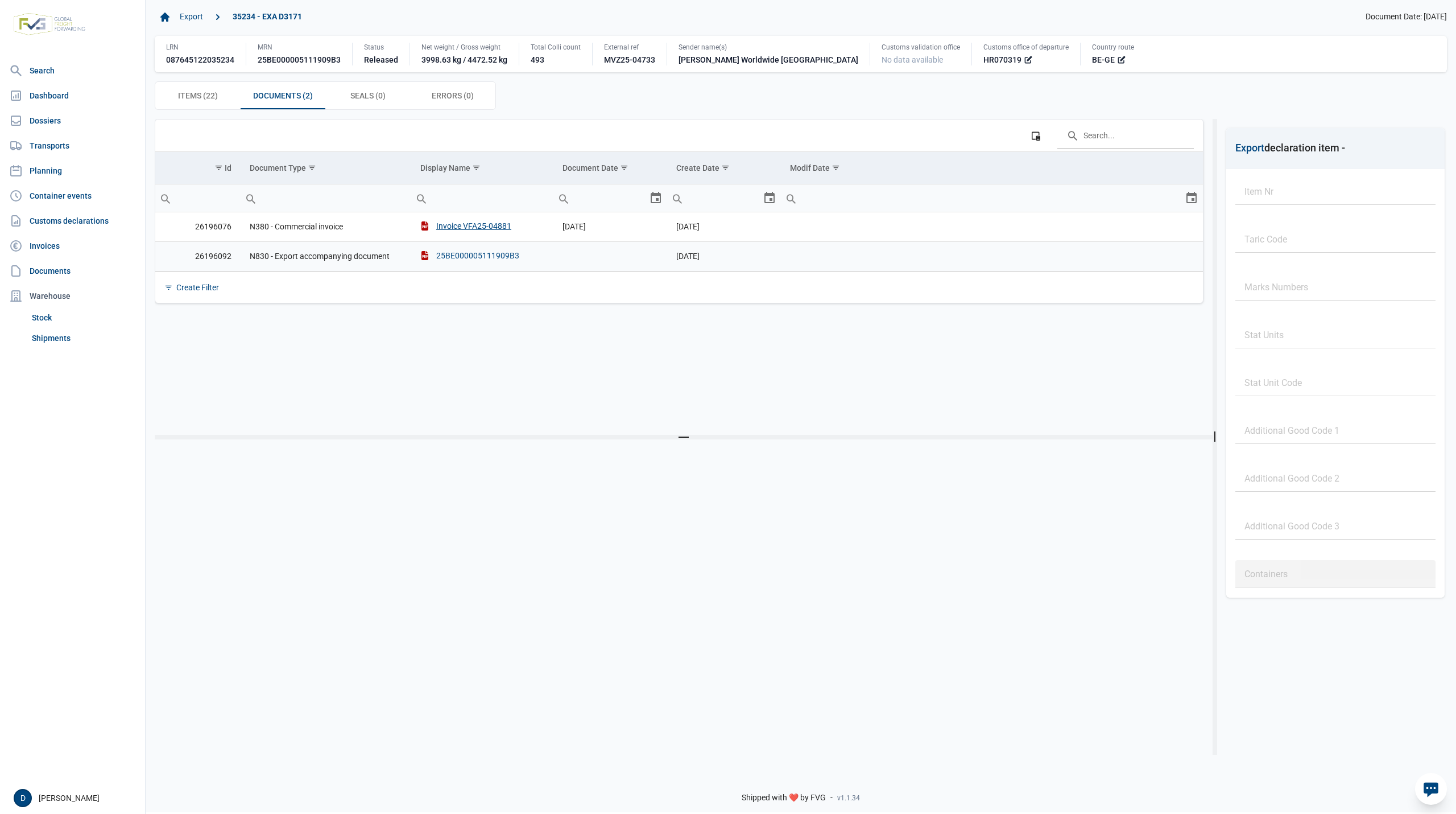
click at [479, 257] on div "25BE000005111909B3" at bounding box center [470, 256] width 99 height 12
